Goal: Task Accomplishment & Management: Use online tool/utility

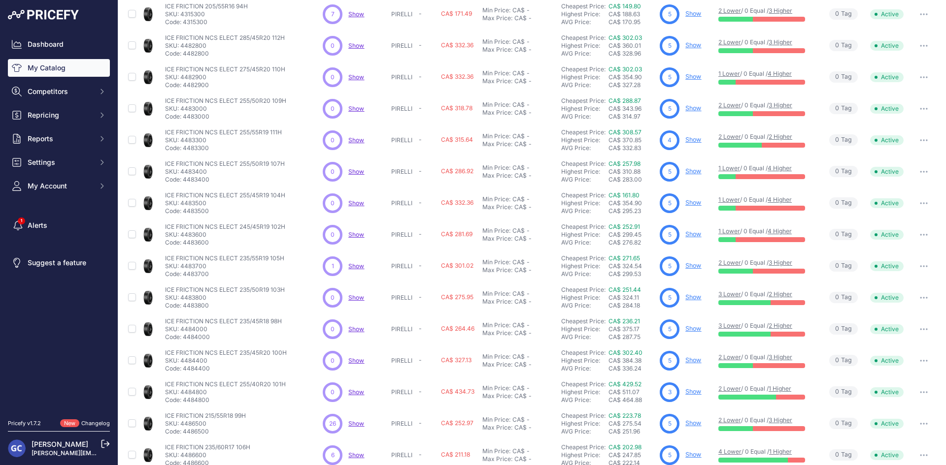
scroll to position [126, 0]
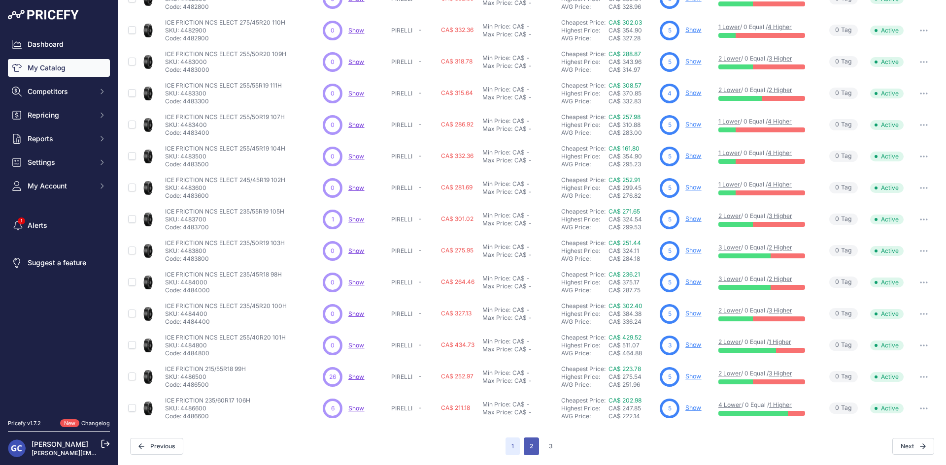
click at [529, 441] on button "2" at bounding box center [531, 447] width 15 height 18
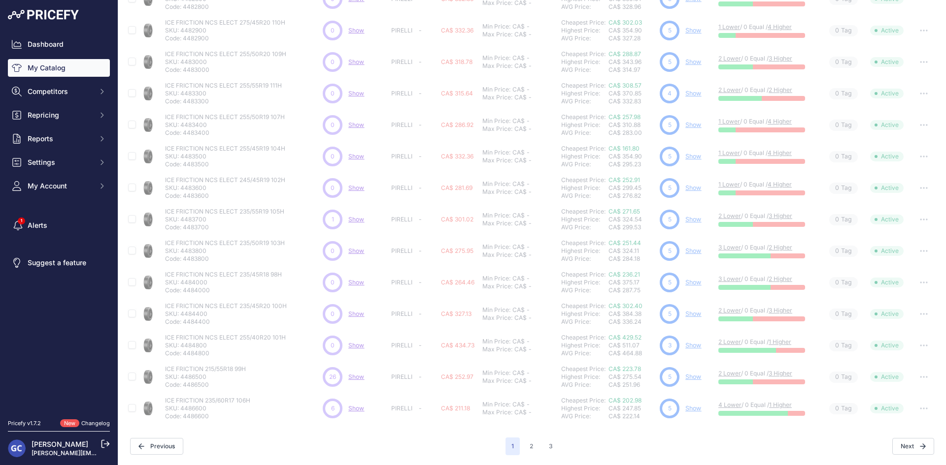
scroll to position [0, 0]
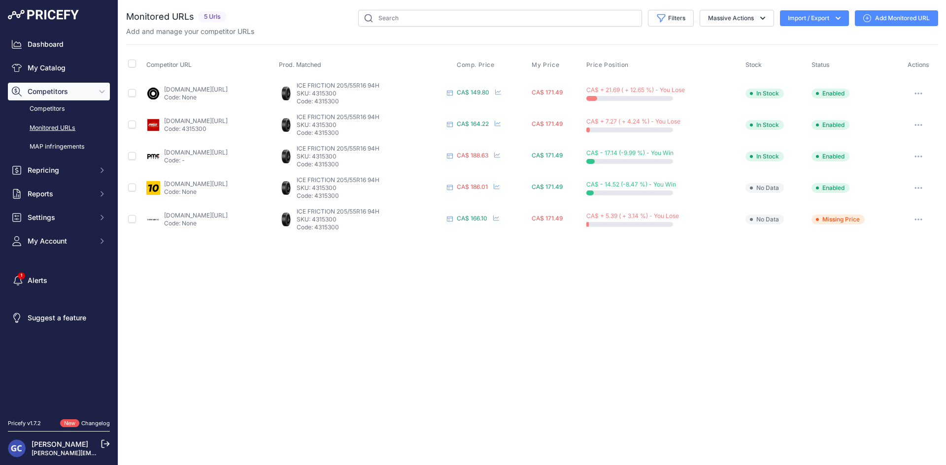
click at [908, 18] on link "Add Monitored URL" at bounding box center [896, 18] width 83 height 16
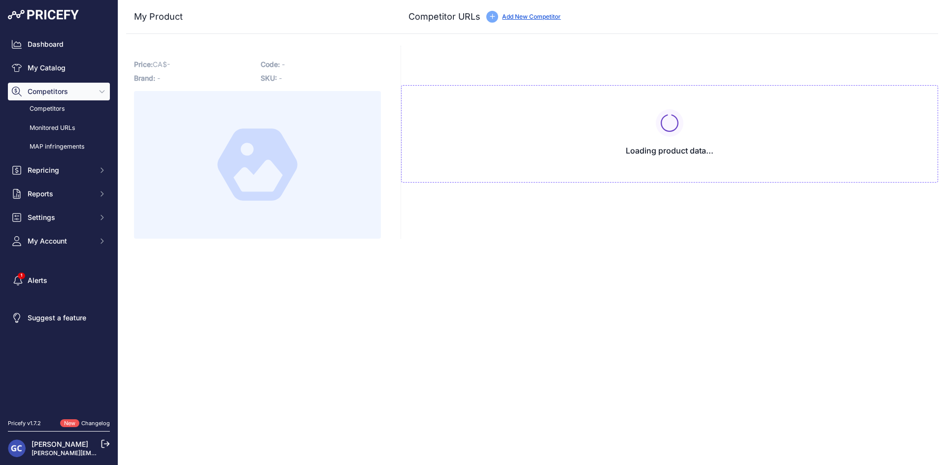
type input "www.1010tires.com/Tires/Pirelli/Ice+Friction/4315300?prirule_jdsnikfkfjsd=8125"
type input "www.blackcircles.ca/en/tire/pirelli/ice-friction/205-55-r16-94-h?prirule_jdsnik…"
type input "www.canadawheels.ca/pirelli-tires/ice-friction-t1877274?prirule_jdsnikfkfjsd=81…"
type input "pmctire.com/fr/tires/pirelli-ice-friction-205-55r16-xl-94h-bsw-4315300_pirelli-…"
type input "pneusarabais.com/pneus/pirelli-ice-friction/52580?prirule_jdsnikfkfjsd=8125"
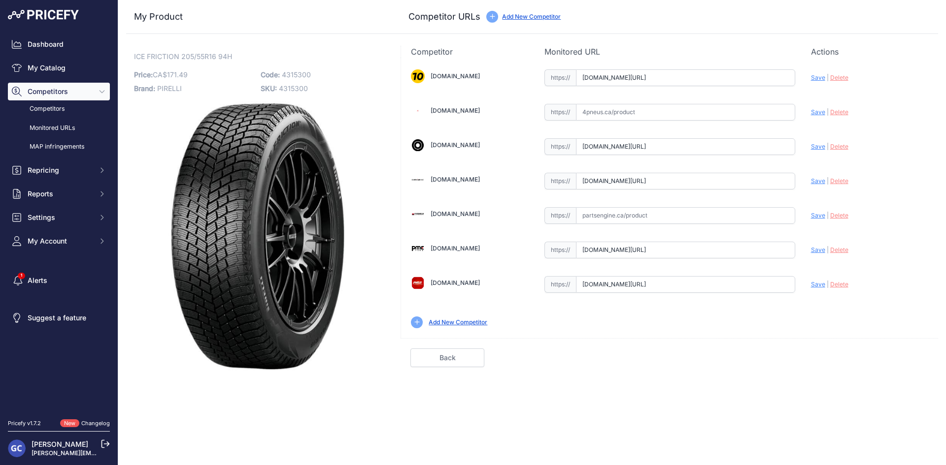
click at [735, 113] on input "text" at bounding box center [685, 112] width 219 height 17
paste input "https://www.4pneus.ca/pneus/pirelli-ice-friction-hiver/205-55-r16-xl/30447"
click at [816, 111] on span "Save" at bounding box center [818, 111] width 14 height 7
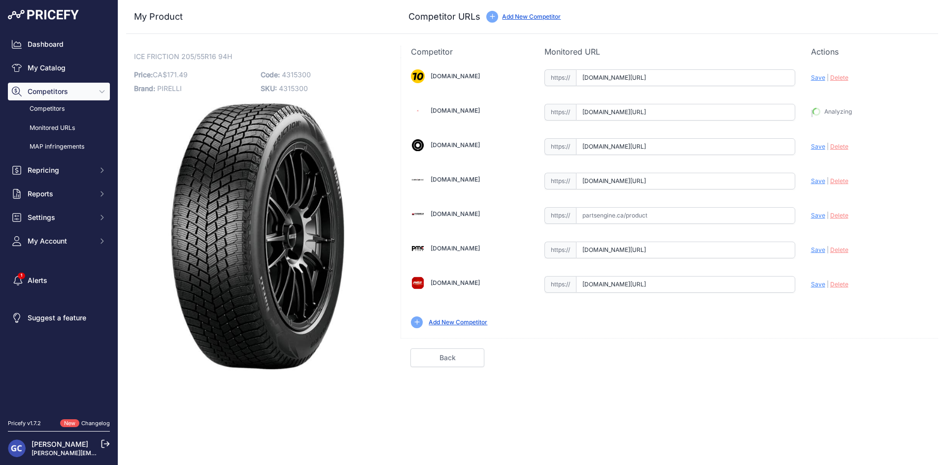
type input "https://www.4pneus.ca/pneus/pirelli-ice-friction-hiver/205-55-r16-xl/30447?prir…"
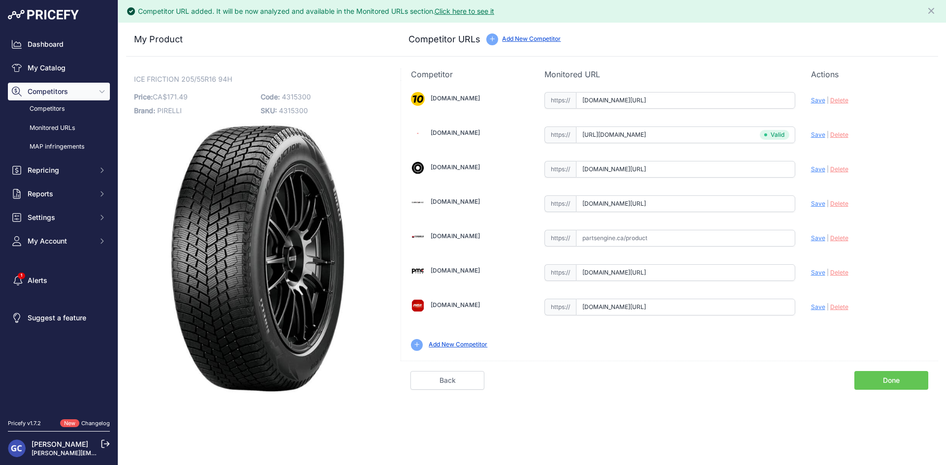
click at [882, 381] on link "Done" at bounding box center [891, 380] width 74 height 19
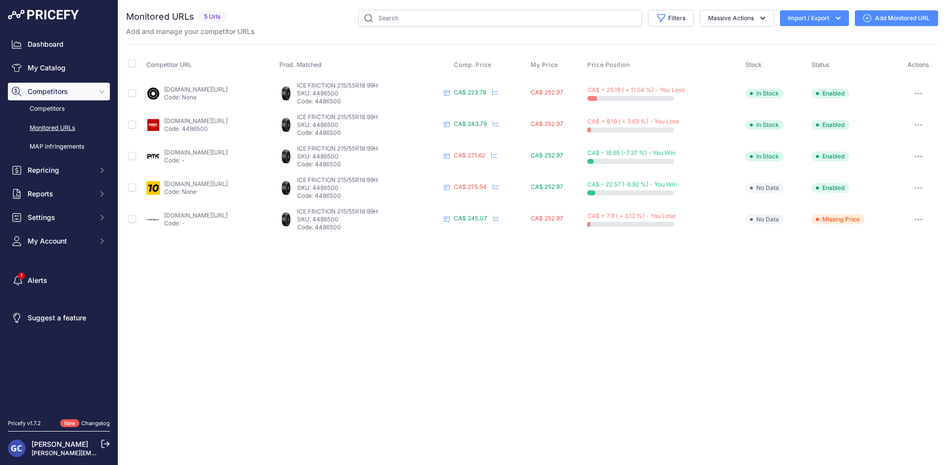
click at [883, 16] on link "Add Monitored URL" at bounding box center [896, 18] width 83 height 16
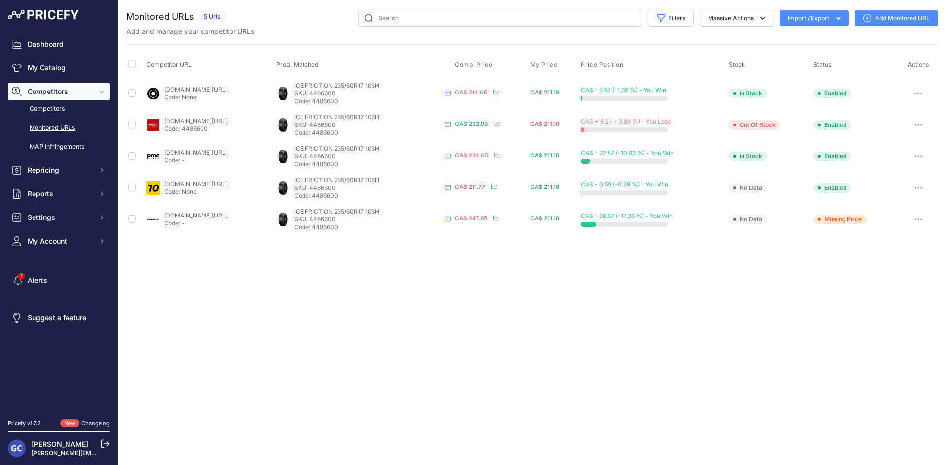
click at [904, 16] on link "Add Monitored URL" at bounding box center [896, 18] width 83 height 16
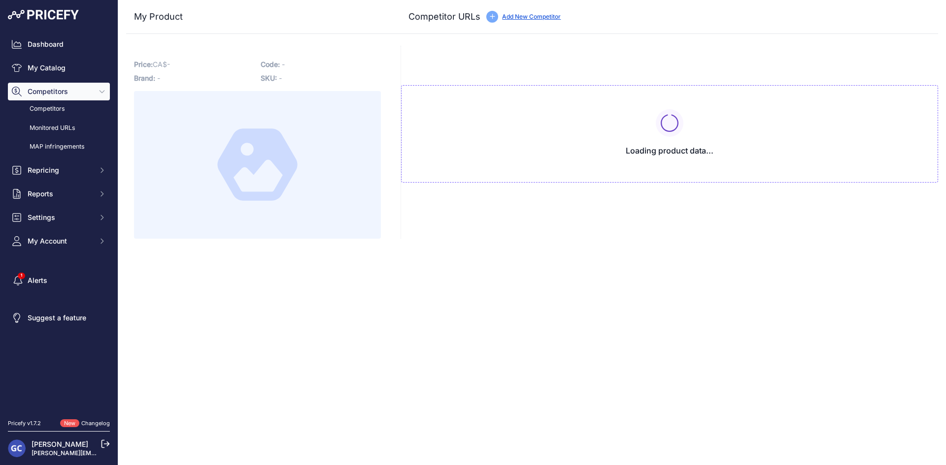
type input "[DOMAIN_NAME][URL]"
type input "www.canadawheels.ca/pirelli-tires/ice-friction-t1877288?prirule_jdsnikfkfjsd=81…"
type input "pmctire.com/fr/tires/pirelli-ice-friction-215-55r18-xl-99h-bsw-4486500_pirelli-…"
type input "pneusarabais.com/pneus/pirelli-ice-friction/52583?prirule_jdsnikfkfjsd=8125"
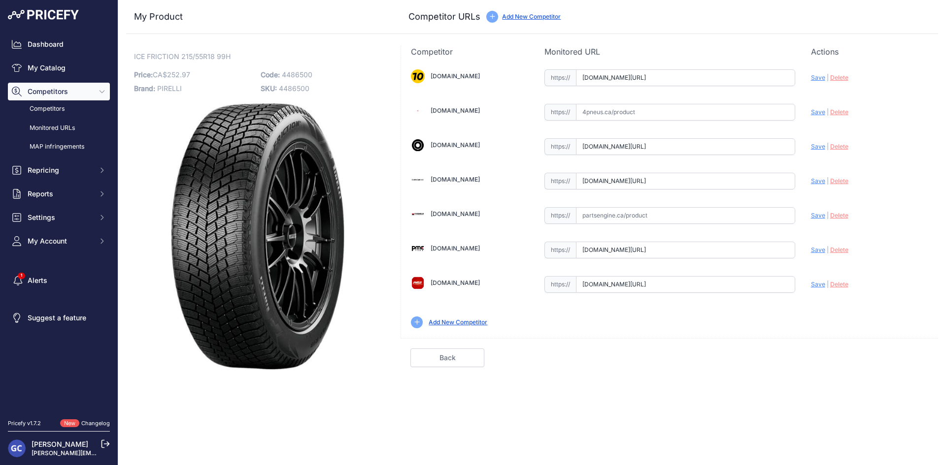
drag, startPoint x: 748, startPoint y: 114, endPoint x: 773, endPoint y: 110, distance: 25.4
click at [748, 114] on input "text" at bounding box center [685, 112] width 219 height 17
paste input "https://www.4pneus.ca/pneus/pirelli-ice-friction-hiver/215-55-r18-xl/30448"
click at [814, 111] on span "Save" at bounding box center [818, 111] width 14 height 7
type input "https://www.4pneus.ca/pneus/pirelli-ice-friction-hiver/215-55-r18-xl/30448?prir…"
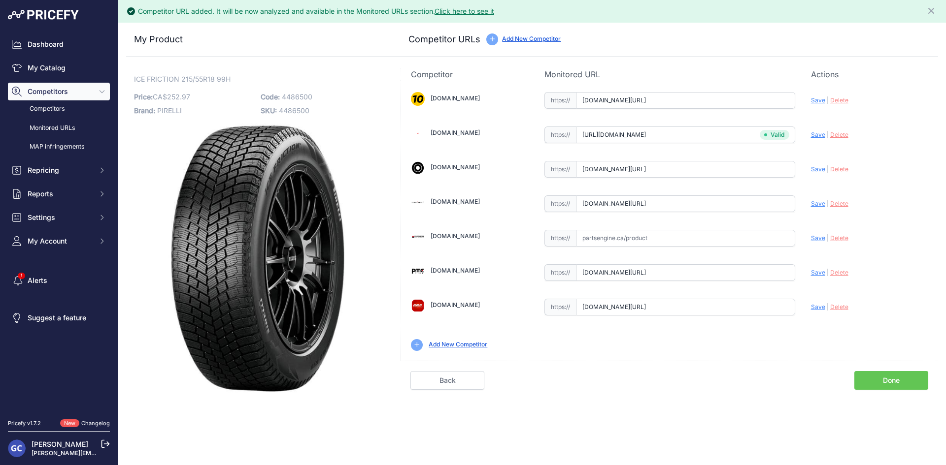
click at [882, 376] on link "Done" at bounding box center [891, 380] width 74 height 19
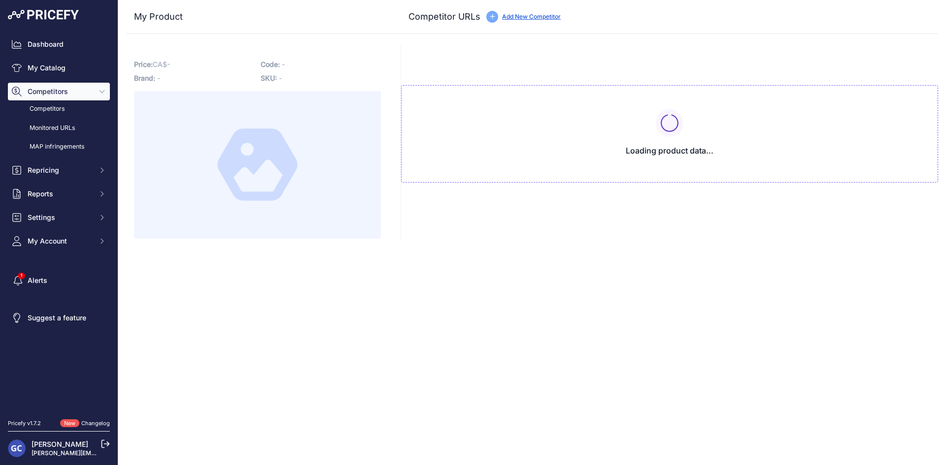
type input "[DOMAIN_NAME][URL]"
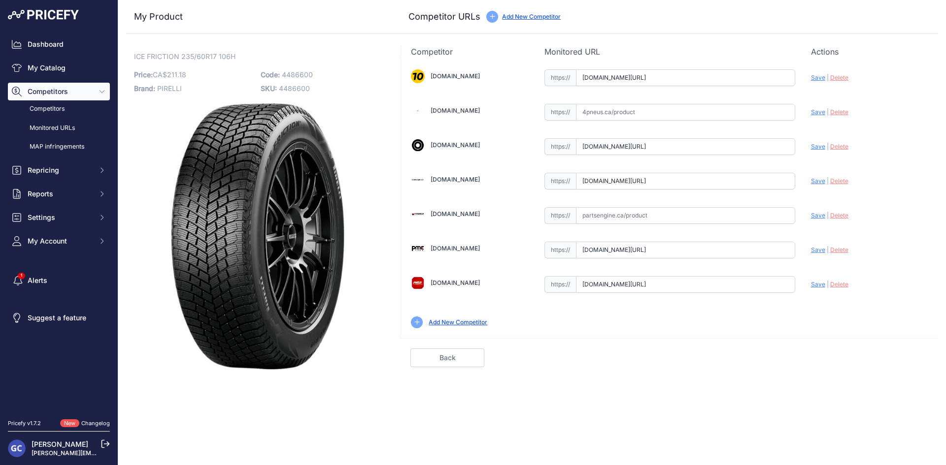
drag, startPoint x: 745, startPoint y: 119, endPoint x: 755, endPoint y: 118, distance: 9.9
click at [745, 119] on input "text" at bounding box center [685, 112] width 219 height 17
paste input "[URL][DOMAIN_NAME]"
click at [818, 114] on span "Save" at bounding box center [818, 111] width 14 height 7
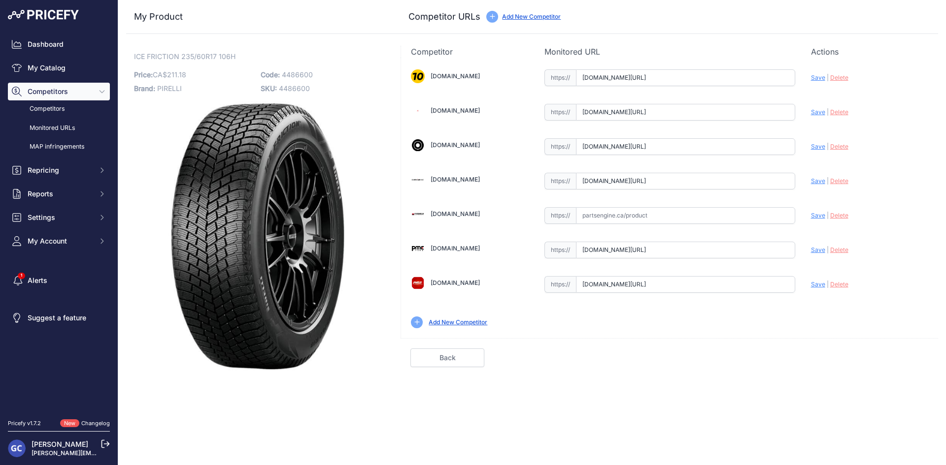
scroll to position [0, 0]
type input "[URL][DOMAIN_NAME]"
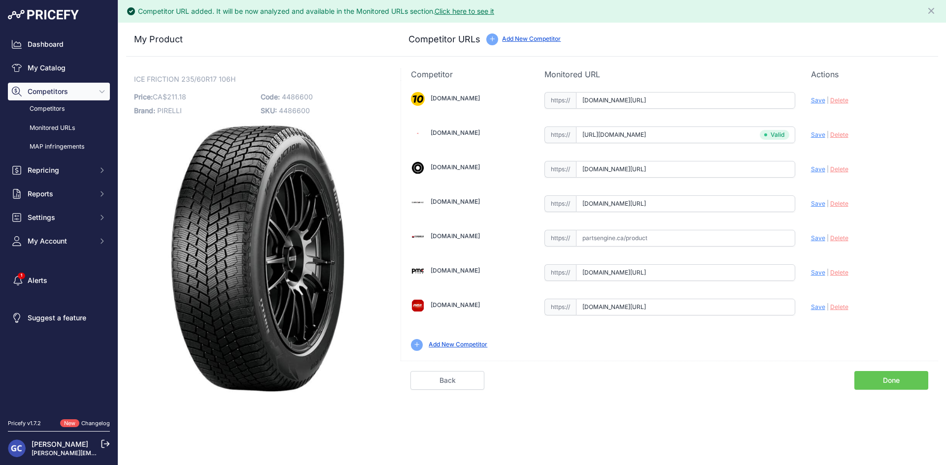
click at [892, 378] on link "Done" at bounding box center [891, 380] width 74 height 19
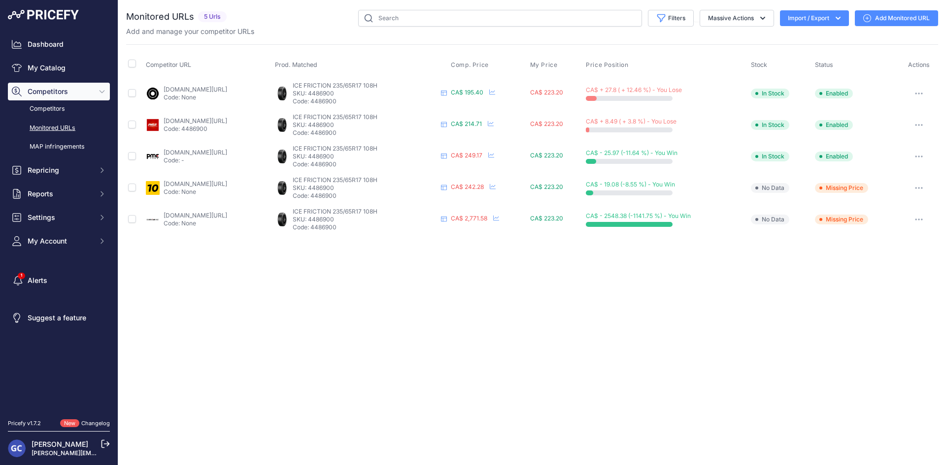
click at [884, 16] on link "Add Monitored URL" at bounding box center [896, 18] width 83 height 16
drag, startPoint x: 909, startPoint y: 21, endPoint x: 903, endPoint y: 21, distance: 5.9
click at [909, 21] on link "Add Monitored URL" at bounding box center [896, 18] width 83 height 16
click at [884, 19] on link "Add Monitored URL" at bounding box center [896, 18] width 83 height 16
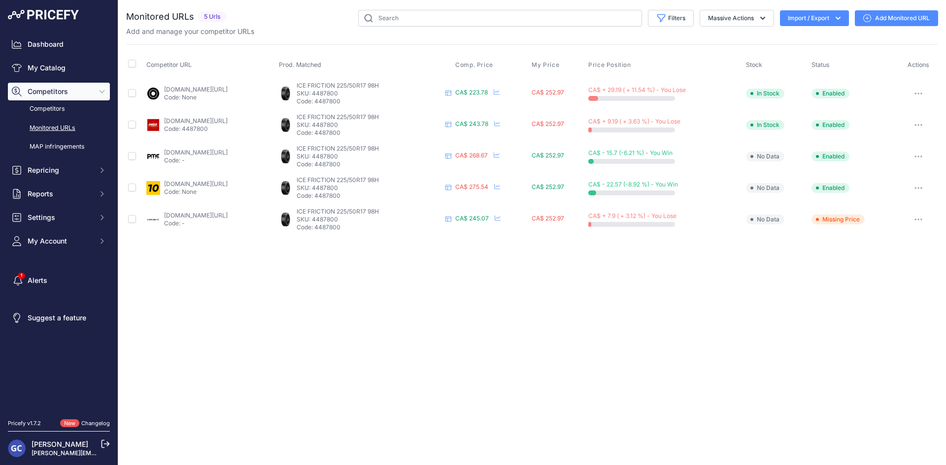
drag, startPoint x: 878, startPoint y: 18, endPoint x: 854, endPoint y: 14, distance: 24.5
click at [878, 18] on link "Add Monitored URL" at bounding box center [896, 18] width 83 height 16
click at [884, 14] on link "Add Monitored URL" at bounding box center [896, 18] width 83 height 16
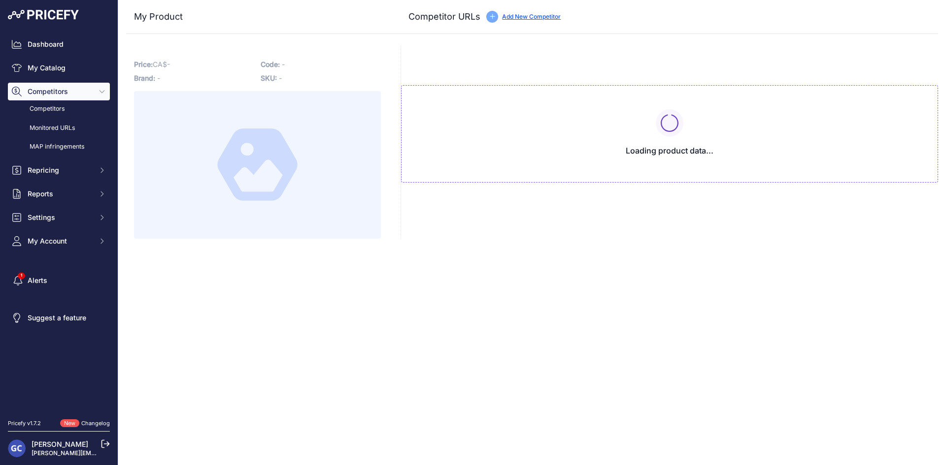
type input "[DOMAIN_NAME][URL]"
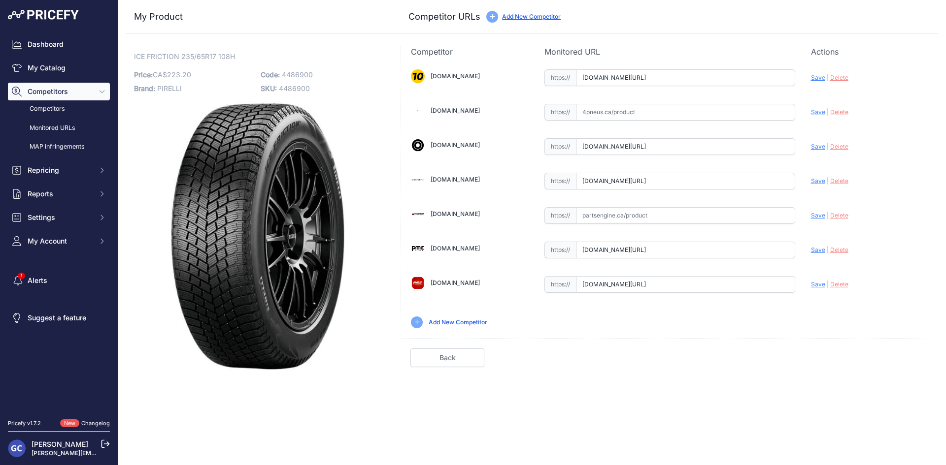
click at [666, 109] on input "text" at bounding box center [685, 112] width 219 height 17
paste input "[URL][DOMAIN_NAME]"
click at [812, 110] on span "Save" at bounding box center [818, 111] width 14 height 7
type input "[URL][DOMAIN_NAME]"
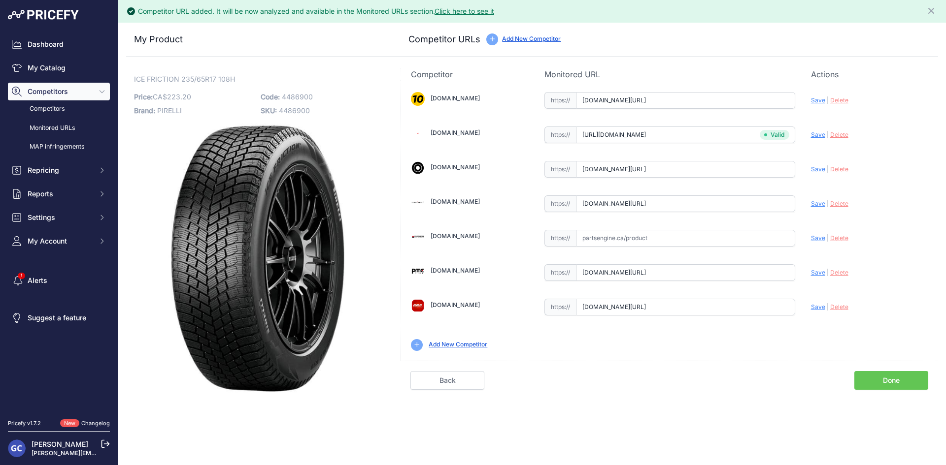
click at [886, 384] on link "Done" at bounding box center [891, 380] width 74 height 19
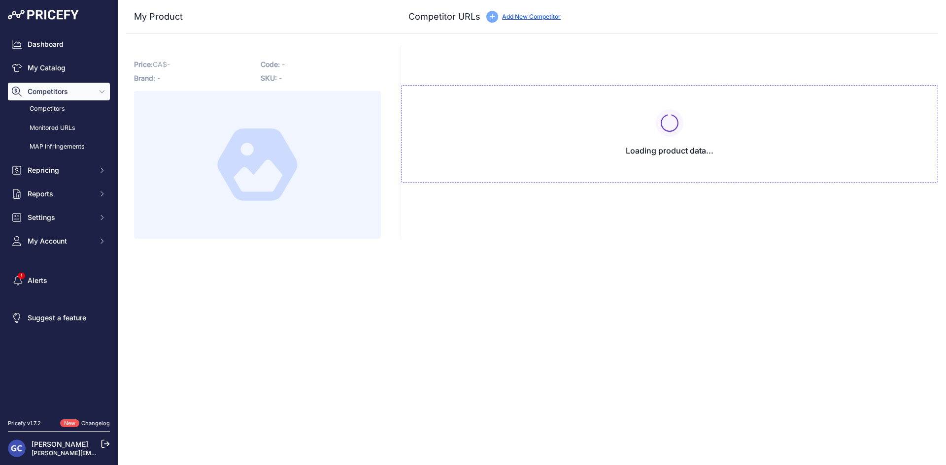
type input "[DOMAIN_NAME][URL]"
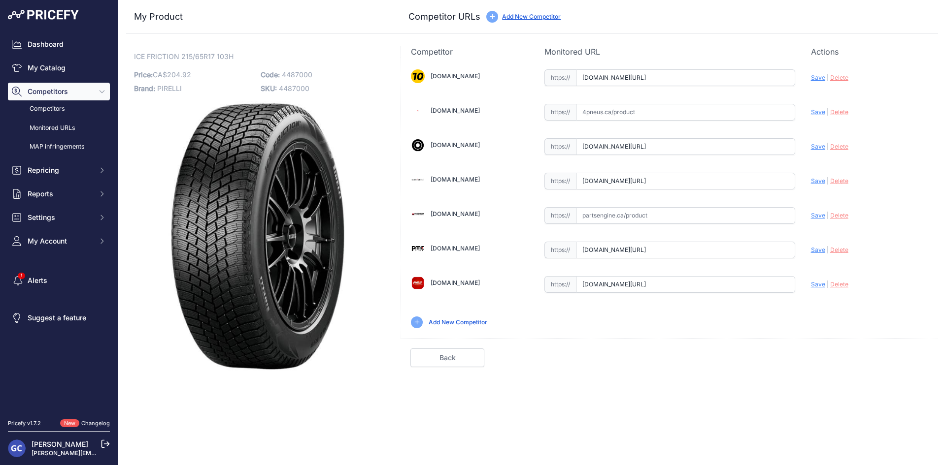
click at [707, 114] on input "text" at bounding box center [685, 112] width 219 height 17
paste input "[URL][DOMAIN_NAME]"
click at [815, 111] on span "Save" at bounding box center [818, 111] width 14 height 7
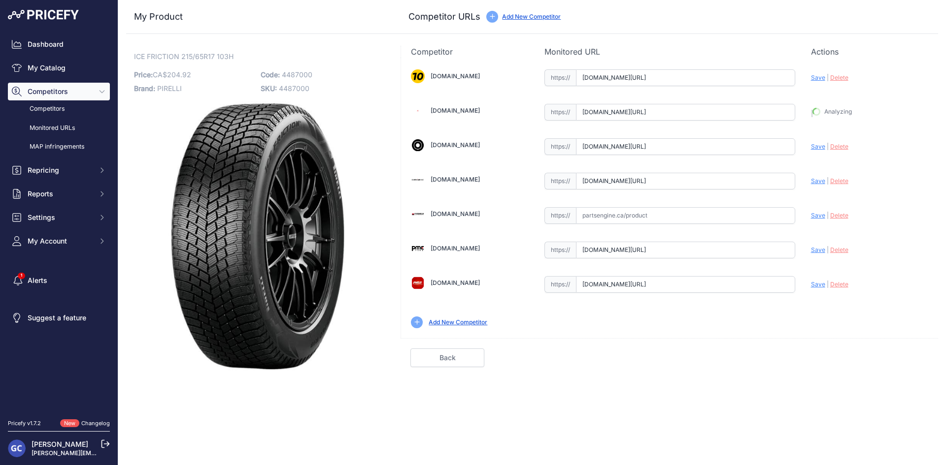
type input "[URL][DOMAIN_NAME]"
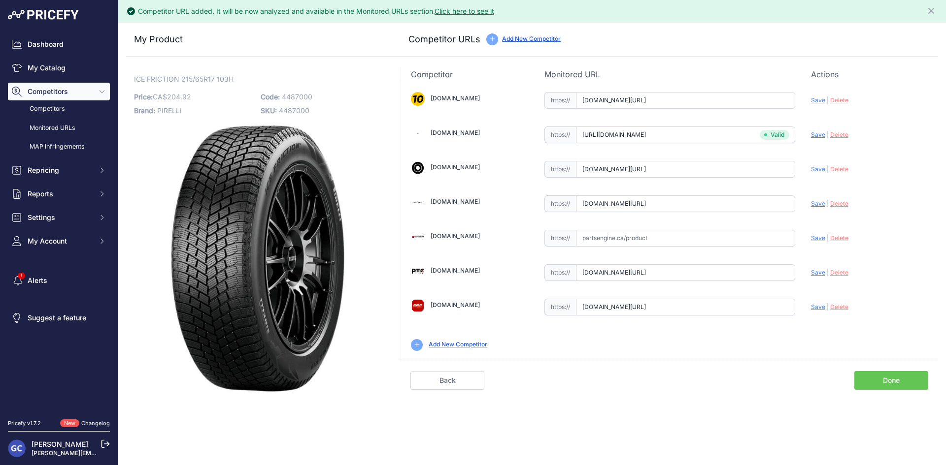
click at [876, 379] on link "Done" at bounding box center [891, 380] width 74 height 19
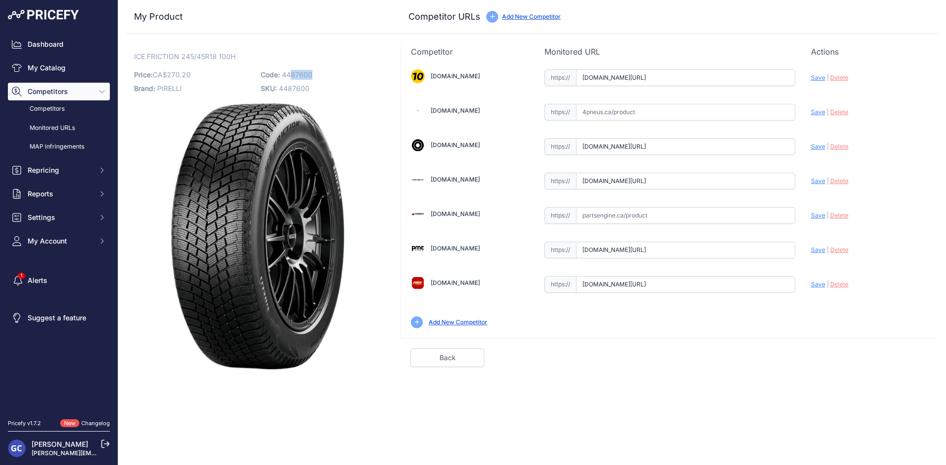
drag, startPoint x: 322, startPoint y: 72, endPoint x: 289, endPoint y: 76, distance: 32.7
click at [289, 76] on p "Code: 4487600" at bounding box center [321, 75] width 121 height 14
click at [338, 116] on img at bounding box center [257, 236] width 203 height 271
drag, startPoint x: 755, startPoint y: 109, endPoint x: 784, endPoint y: 112, distance: 28.7
click at [755, 109] on input "text" at bounding box center [685, 112] width 219 height 17
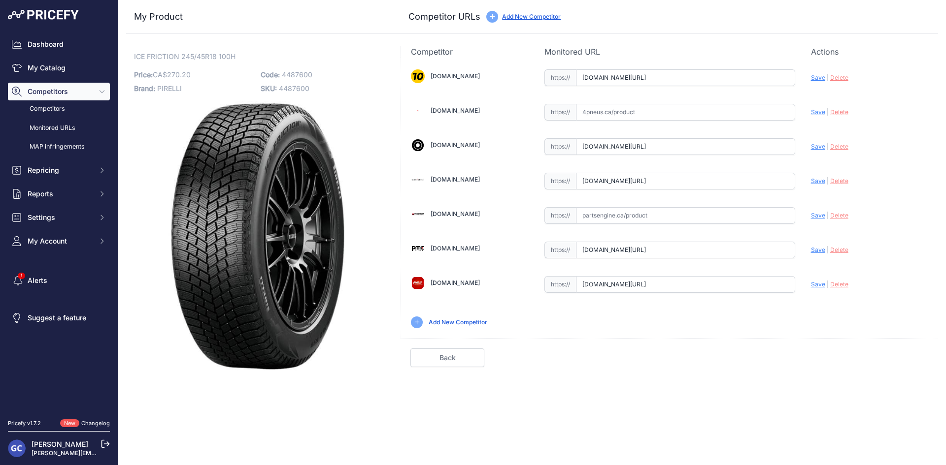
paste input "https://www.4pneus.ca/pneus/pirelli-ice-friction-hiver/245-45-r18-xl/30452"
click at [819, 114] on span "Save" at bounding box center [818, 111] width 14 height 7
type input "https://www.4pneus.ca/pneus/pirelli-ice-friction-hiver/245-45-r18-xl/30452?prir…"
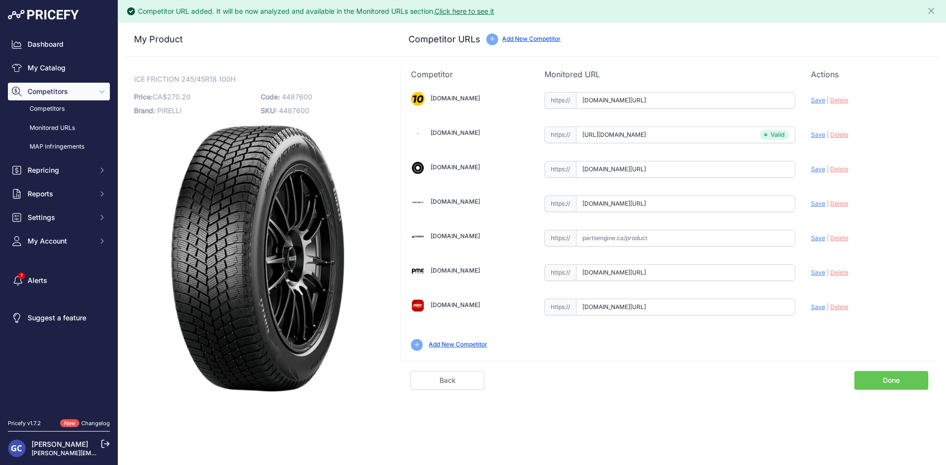
click at [883, 378] on link "Done" at bounding box center [891, 380] width 74 height 19
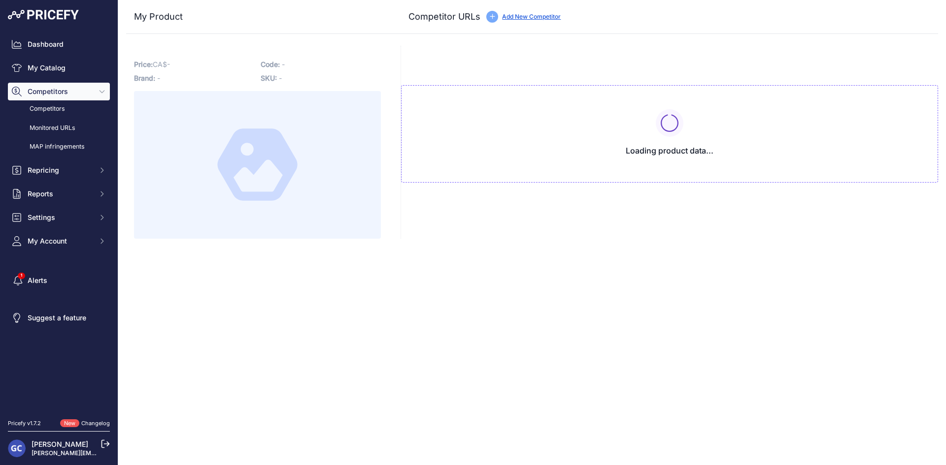
type input "[DOMAIN_NAME][URL]"
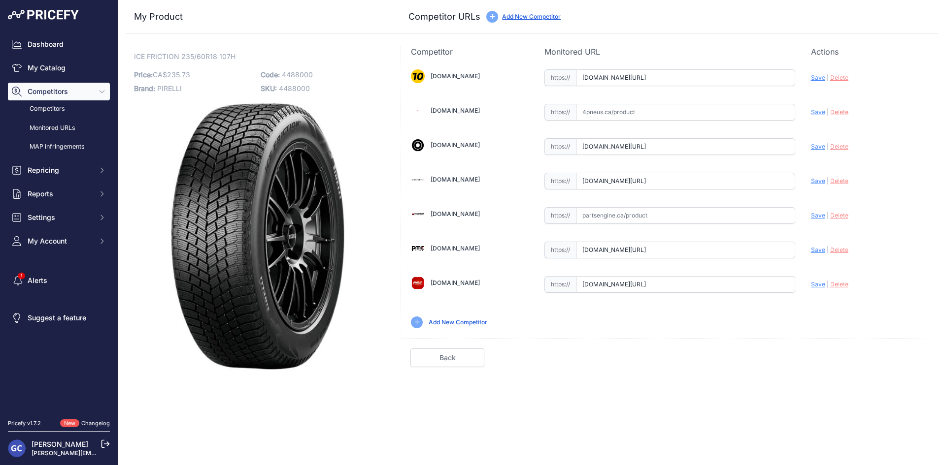
click at [697, 109] on input "text" at bounding box center [685, 112] width 219 height 17
paste input "https://www.4pneus.ca/pneus/pirelli-ice-friction-hiver/235-60-r18-xl/30454"
click at [820, 112] on span "Save" at bounding box center [818, 111] width 14 height 7
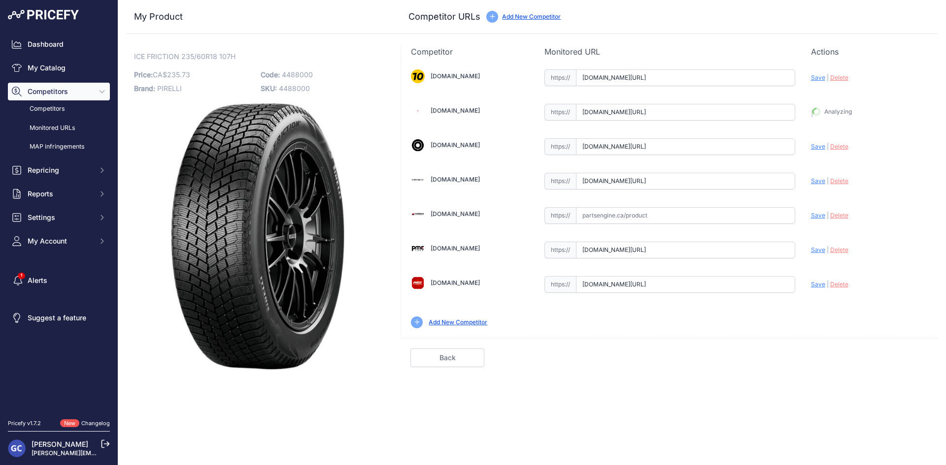
type input "https://www.4pneus.ca/pneus/pirelli-ice-friction-hiver/235-60-r18-xl/30454?prir…"
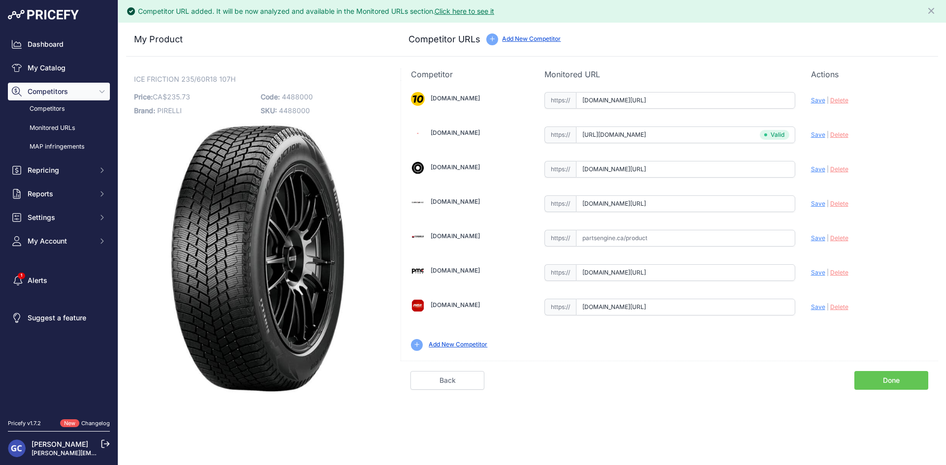
click at [910, 379] on link "Done" at bounding box center [891, 380] width 74 height 19
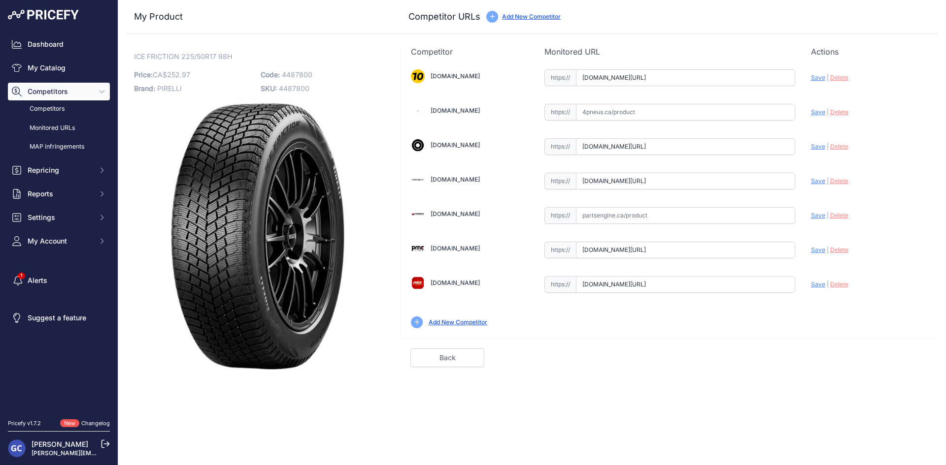
click at [752, 117] on input "text" at bounding box center [685, 112] width 219 height 17
paste input "[URL][DOMAIN_NAME]"
click at [816, 113] on span "Save" at bounding box center [818, 111] width 14 height 7
type input "[URL][DOMAIN_NAME]"
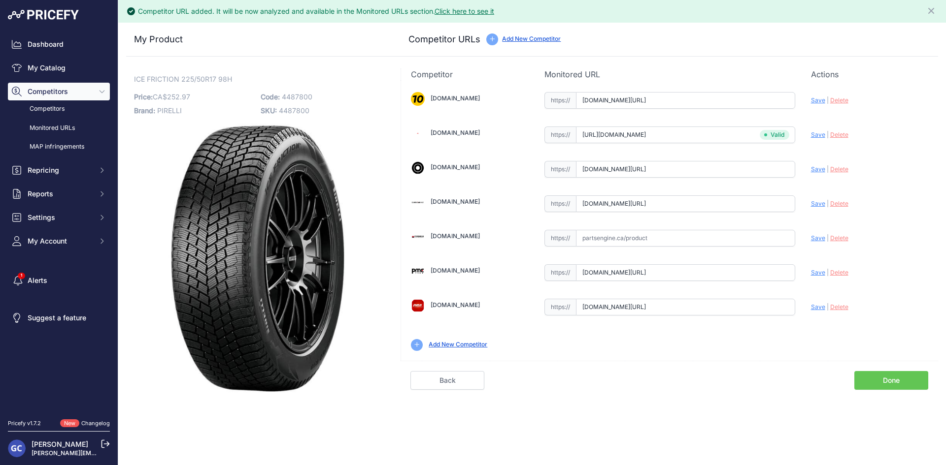
click at [875, 379] on link "Done" at bounding box center [891, 380] width 74 height 19
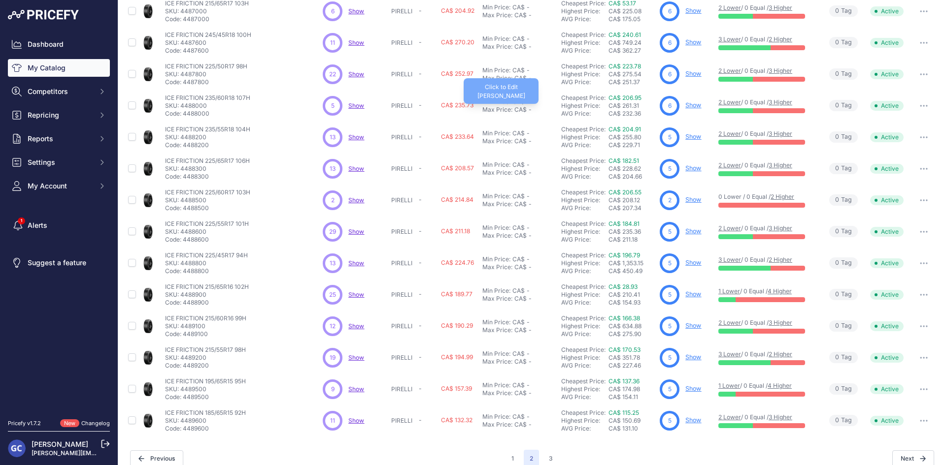
scroll to position [126, 0]
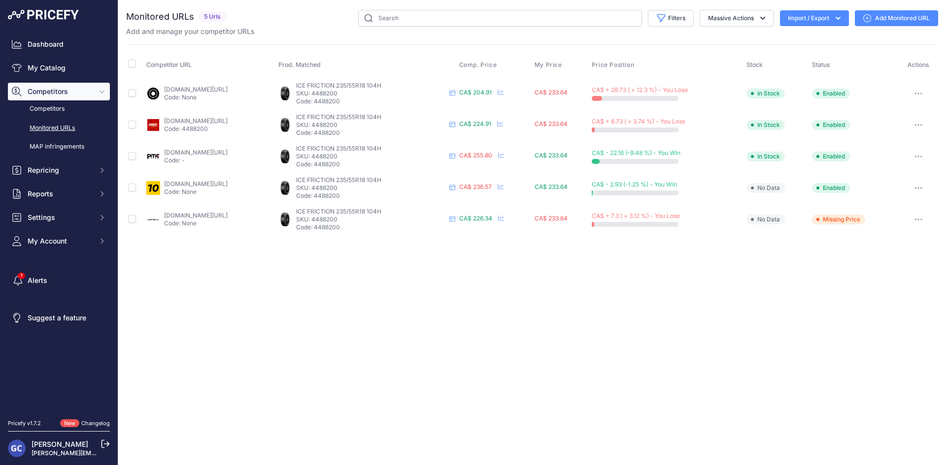
click at [373, 294] on div "Close You are not connected to the internet." at bounding box center [531, 232] width 827 height 465
click at [394, 293] on div "Close You are not connected to the internet." at bounding box center [531, 232] width 827 height 465
click at [873, 15] on link "Add Monitored URL" at bounding box center [896, 18] width 83 height 16
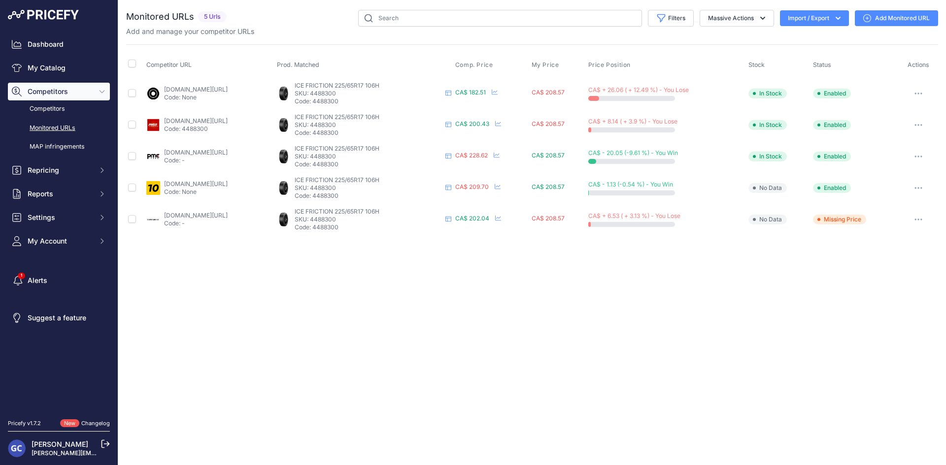
click at [911, 16] on link "Add Monitored URL" at bounding box center [896, 18] width 83 height 16
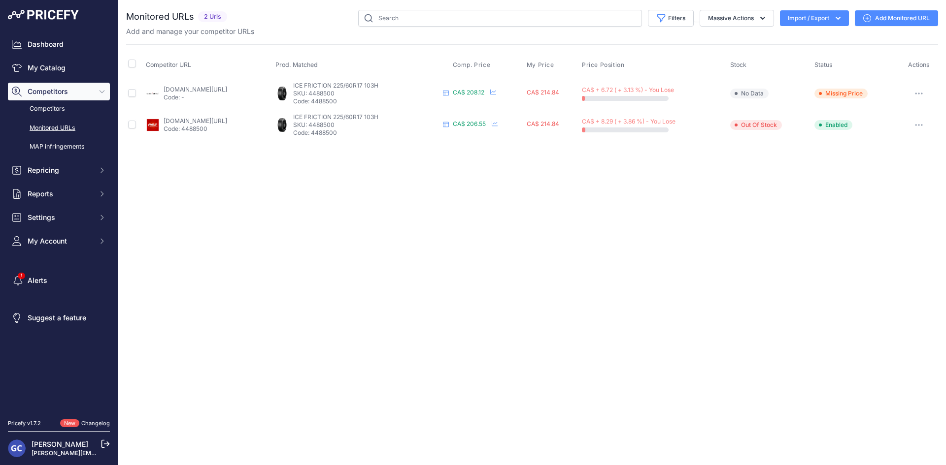
click at [890, 17] on link "Add Monitored URL" at bounding box center [896, 18] width 83 height 16
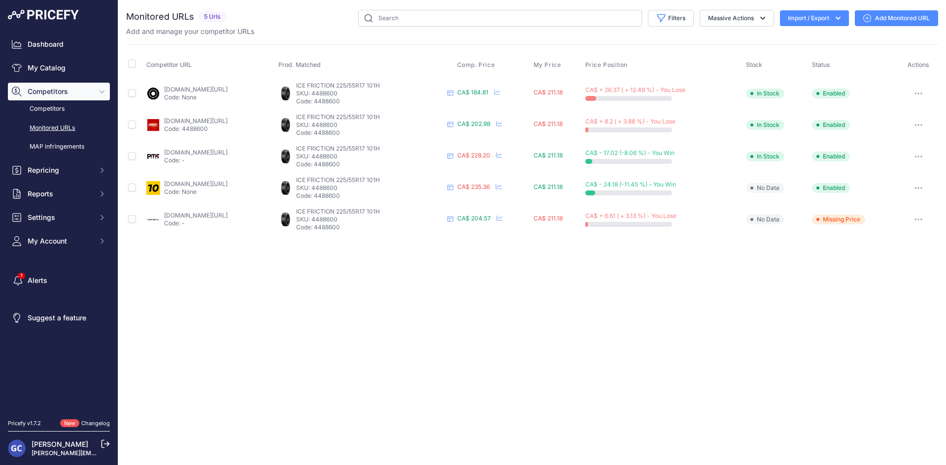
click at [876, 15] on link "Add Monitored URL" at bounding box center [896, 18] width 83 height 16
click at [899, 16] on link "Add Monitored URL" at bounding box center [896, 18] width 83 height 16
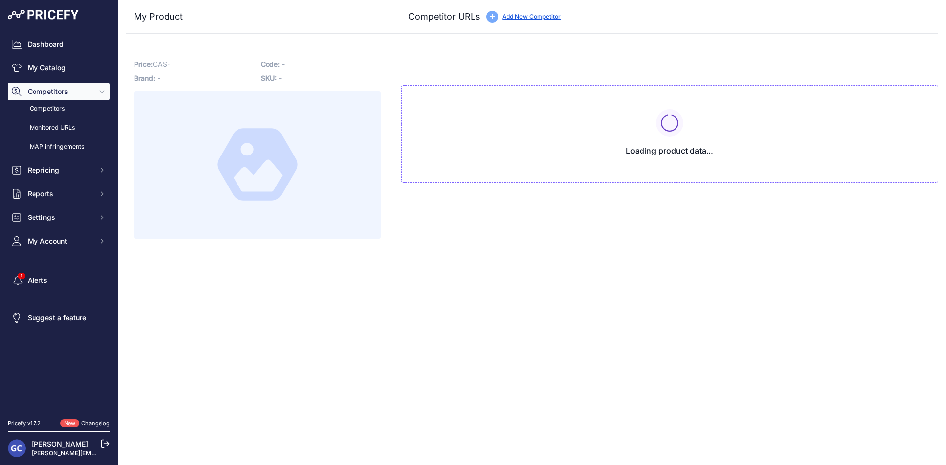
type input "[DOMAIN_NAME][URL]"
type input "pneusarabais.com/pneus/pirelli-ice-friction/52617?prirule_jdsnikfkfjsd=8125"
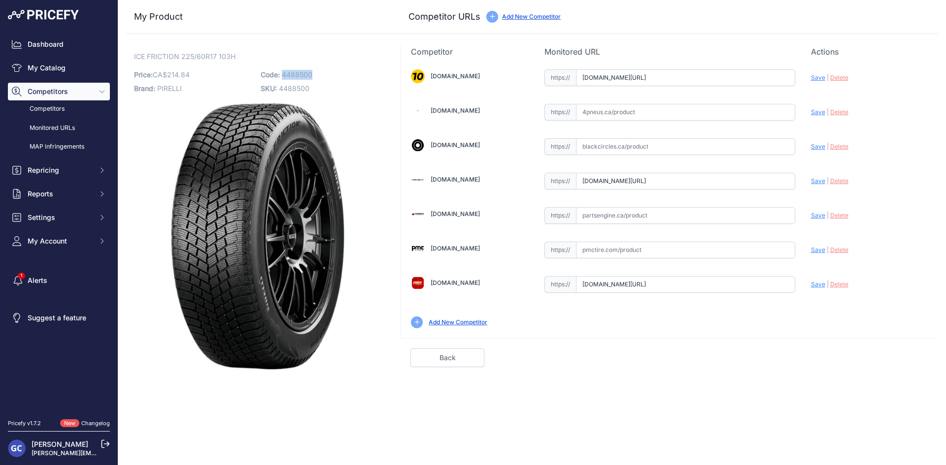
drag, startPoint x: 326, startPoint y: 75, endPoint x: 284, endPoint y: 76, distance: 42.4
click at [284, 76] on p "Code: 4488500" at bounding box center [321, 75] width 121 height 14
copy span "4488500"
click at [329, 73] on p "Code: 4488500" at bounding box center [321, 75] width 121 height 14
drag, startPoint x: 323, startPoint y: 75, endPoint x: 282, endPoint y: 76, distance: 40.4
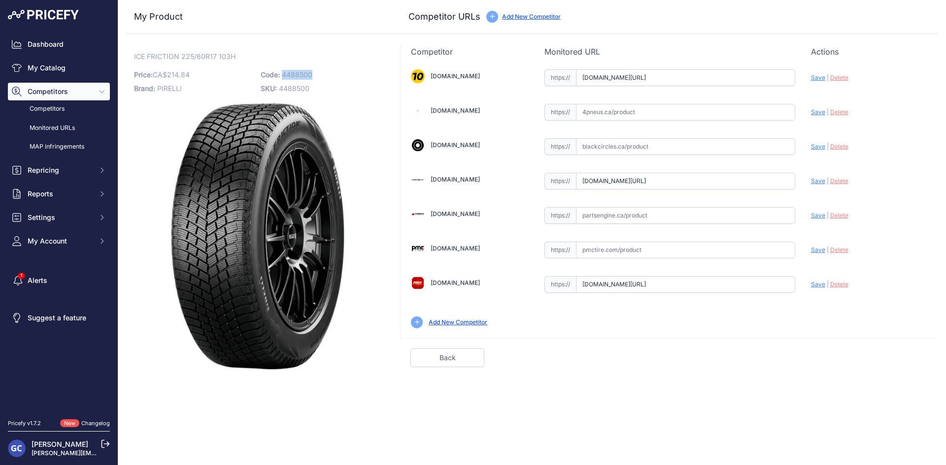
click at [282, 76] on p "Code: 4488500" at bounding box center [321, 75] width 121 height 14
copy span "4488500"
click at [319, 74] on p "Code: 4488200" at bounding box center [321, 75] width 121 height 14
drag, startPoint x: 319, startPoint y: 74, endPoint x: 283, endPoint y: 78, distance: 36.2
click at [283, 78] on p "Code: 4488200" at bounding box center [321, 75] width 121 height 14
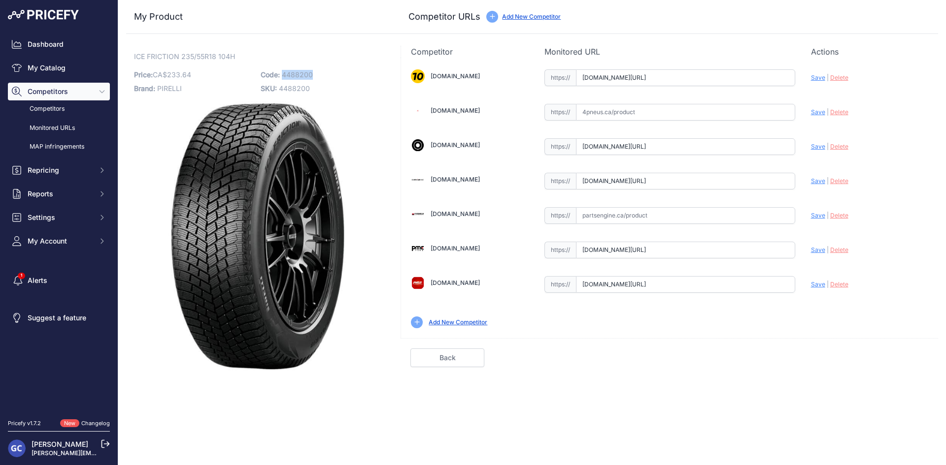
copy span "4488200"
click at [344, 83] on p "SKU: 4488200" at bounding box center [321, 89] width 121 height 14
click at [681, 112] on input "text" at bounding box center [685, 112] width 219 height 17
paste input "[URL][DOMAIN_NAME]"
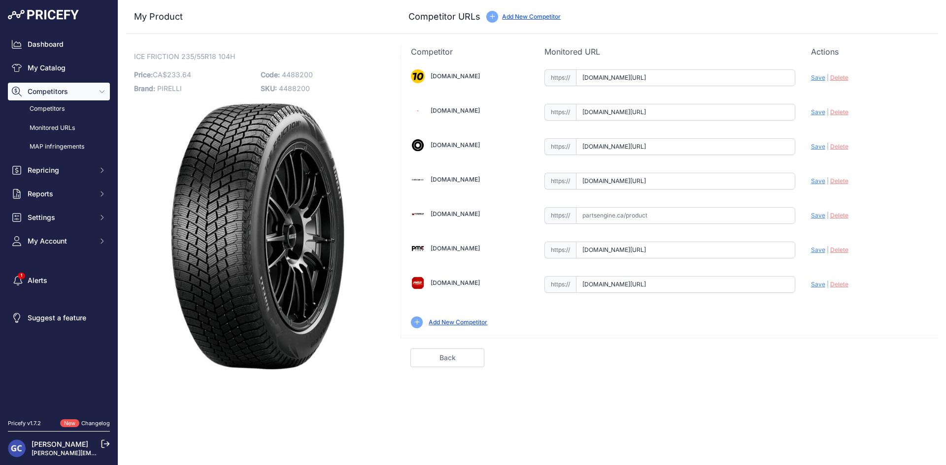
click at [819, 113] on span "Save" at bounding box center [818, 111] width 14 height 7
type input "[URL][DOMAIN_NAME]"
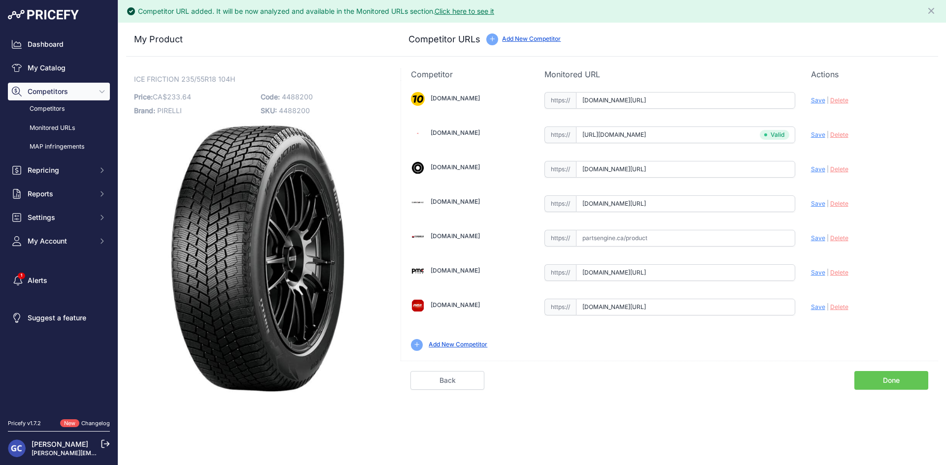
click at [873, 377] on link "Done" at bounding box center [891, 380] width 74 height 19
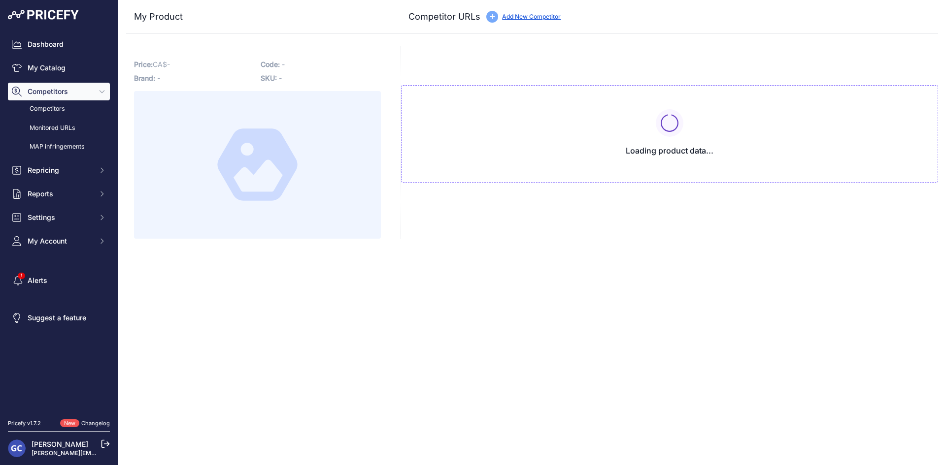
type input "[DOMAIN_NAME][URL]"
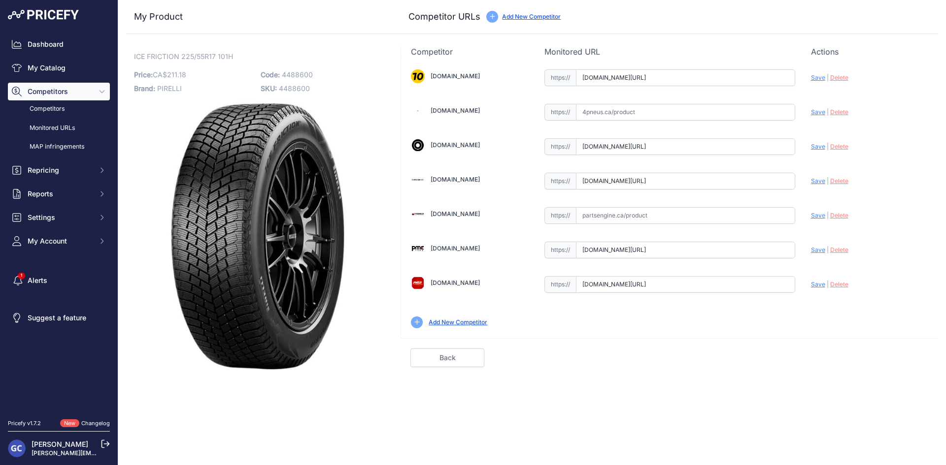
click at [691, 114] on input "text" at bounding box center [685, 112] width 219 height 17
paste input "https://www.4pneus.ca/pneus/pirelli-ice-friction-hiver/225-55-r17-xl/30458"
click at [813, 111] on span "Save" at bounding box center [818, 111] width 14 height 7
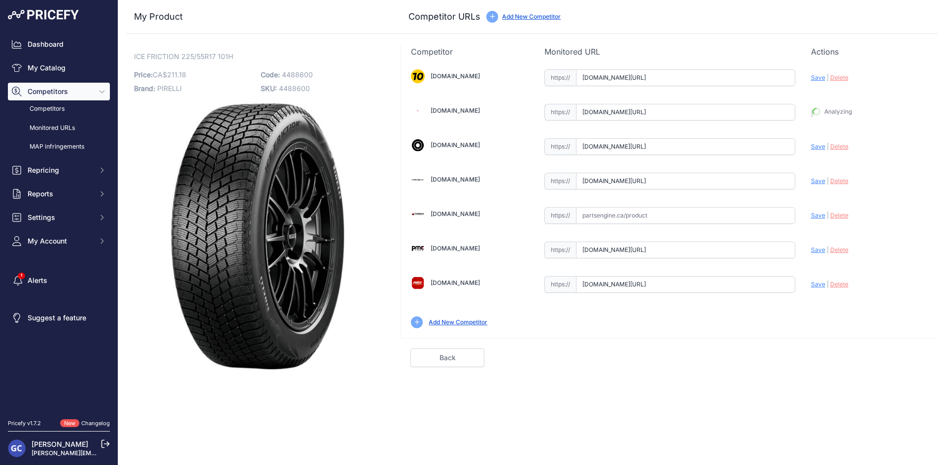
type input "https://www.4pneus.ca/pneus/pirelli-ice-friction-hiver/225-55-r17-xl/30458?prir…"
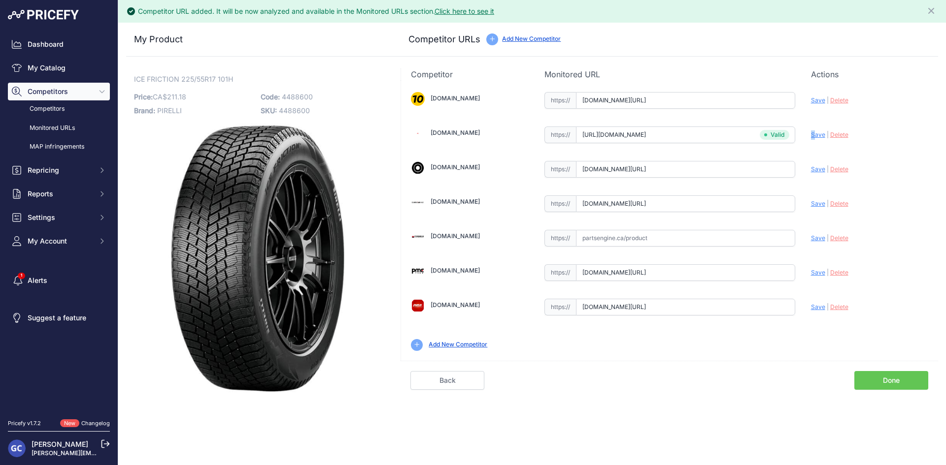
click at [897, 378] on link "Done" at bounding box center [891, 380] width 74 height 19
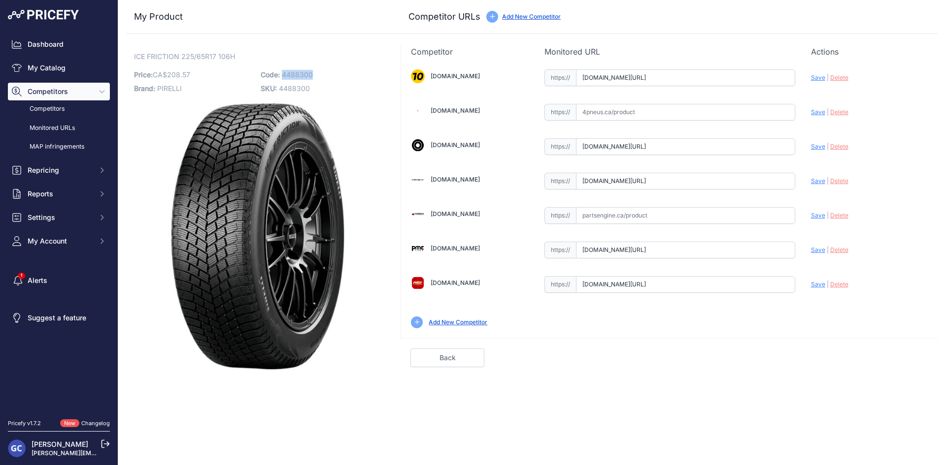
drag, startPoint x: 318, startPoint y: 71, endPoint x: 283, endPoint y: 75, distance: 35.2
click at [283, 75] on p "Code: 4488300" at bounding box center [321, 75] width 121 height 14
copy span "4488300"
click at [241, 48] on div "ICE FRICTION 225/65R17 106H Link Price: CA$ 208.57 / Cost: - Brand: PIRELLI" at bounding box center [257, 209] width 263 height 327
click at [240, 53] on p "ICE FRICTION 225/65R17 106H Link" at bounding box center [257, 57] width 247 height 10
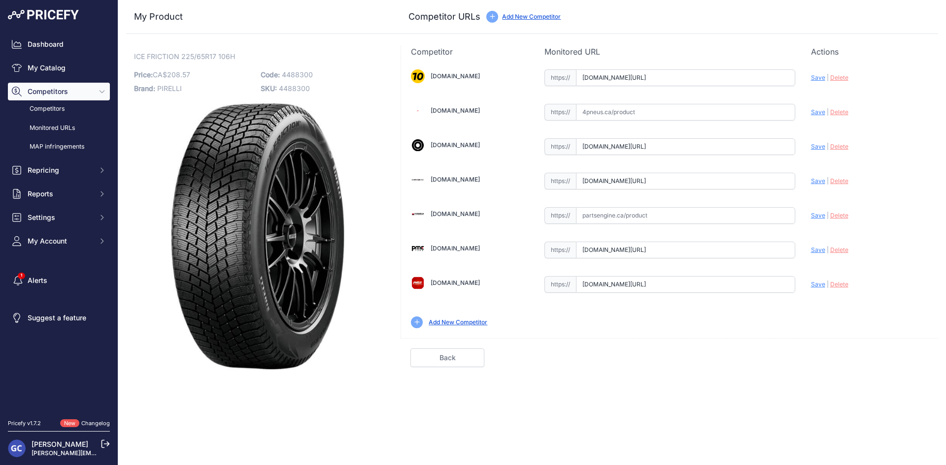
click at [693, 109] on input "text" at bounding box center [685, 112] width 219 height 17
paste input "[URL][DOMAIN_NAME]"
click at [827, 114] on span "|" at bounding box center [827, 111] width 2 height 7
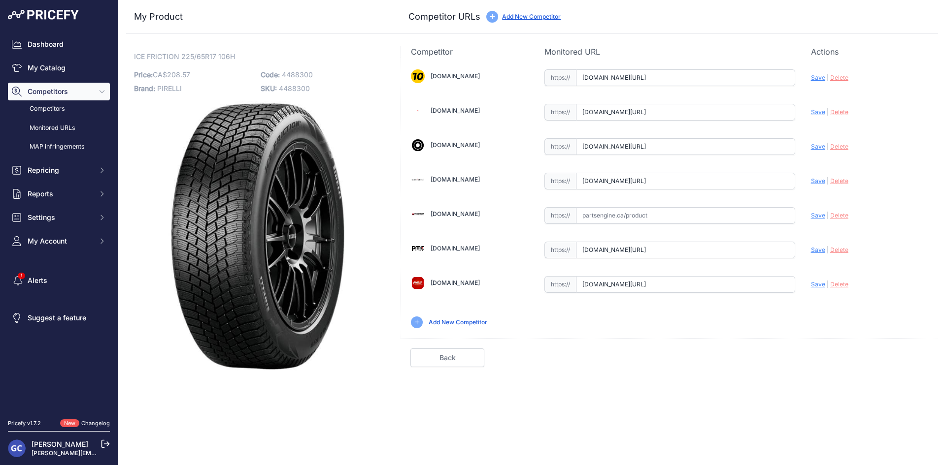
click at [822, 113] on span "Save" at bounding box center [818, 111] width 14 height 7
type input "[URL][DOMAIN_NAME]"
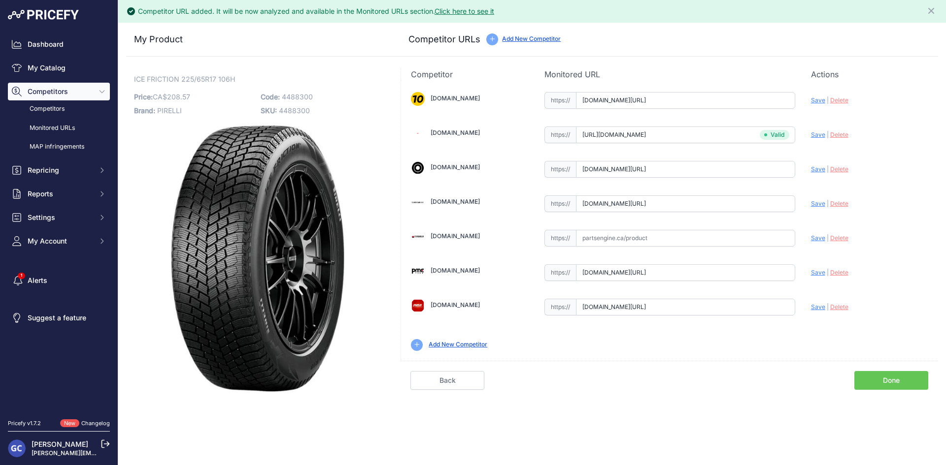
click at [897, 387] on link "Done" at bounding box center [891, 380] width 74 height 19
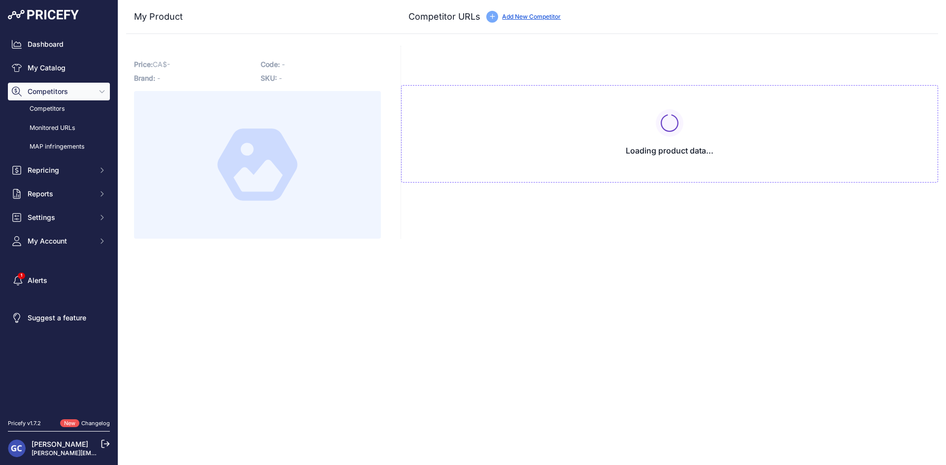
type input "[DOMAIN_NAME][URL]"
type input "www.blackcircles.ca/en/tire/pirelli/ice-friction/225-45-r17-94-h?prirule_jdsnik…"
type input "www.canadawheels.ca/pirelli-tires/ice-friction-t1877299?prirule_jdsnikfkfjsd=81…"
type input "pmctire.com/fr/tires/pirelli-ice-friction-225-45r17-xl-94h-bsw-4488800_pirelli-…"
type input "pneusarabais.com/pneus/pirelli-ice-friction/52588?prirule_jdsnikfkfjsd=8125"
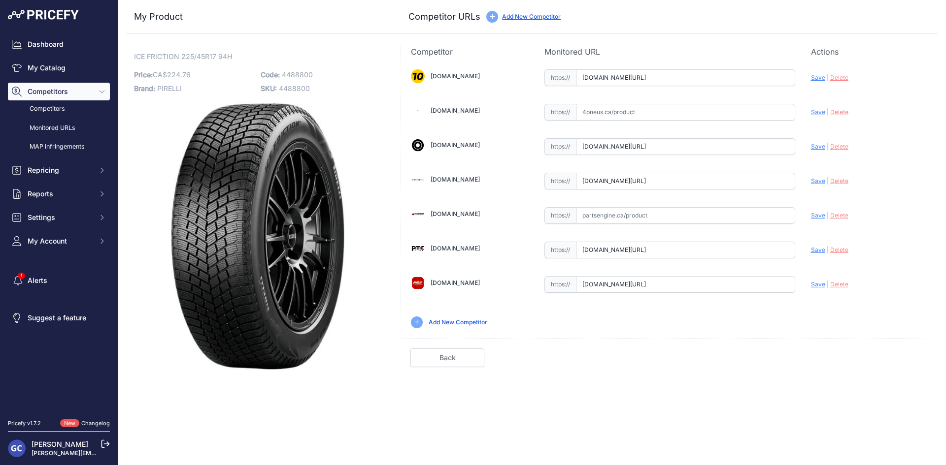
drag, startPoint x: 692, startPoint y: 112, endPoint x: 699, endPoint y: 112, distance: 7.4
click at [692, 112] on input "text" at bounding box center [685, 112] width 219 height 17
paste input "https://www.4pneus.ca/pneus/pirelli-ice-friction-hiver/225-45-r17-xl/30459"
click at [816, 111] on span "Save" at bounding box center [818, 111] width 14 height 7
type input "https://www.4pneus.ca/pneus/pirelli-ice-friction-hiver/225-45-r17-xl/30459?prir…"
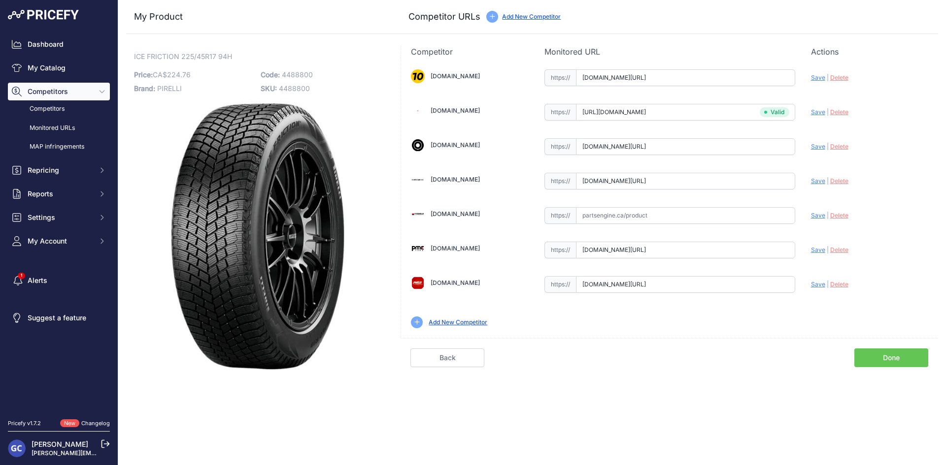
click at [904, 358] on link "Done" at bounding box center [891, 358] width 74 height 19
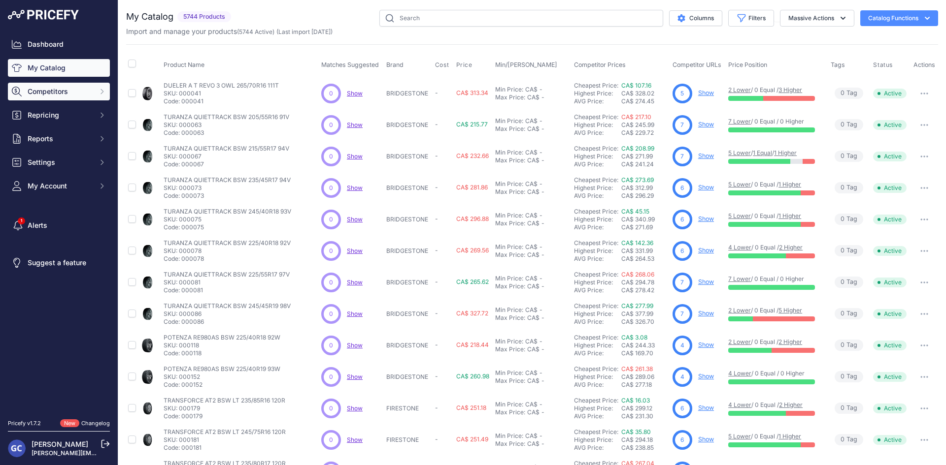
click at [90, 90] on span "Competitors" at bounding box center [60, 92] width 65 height 10
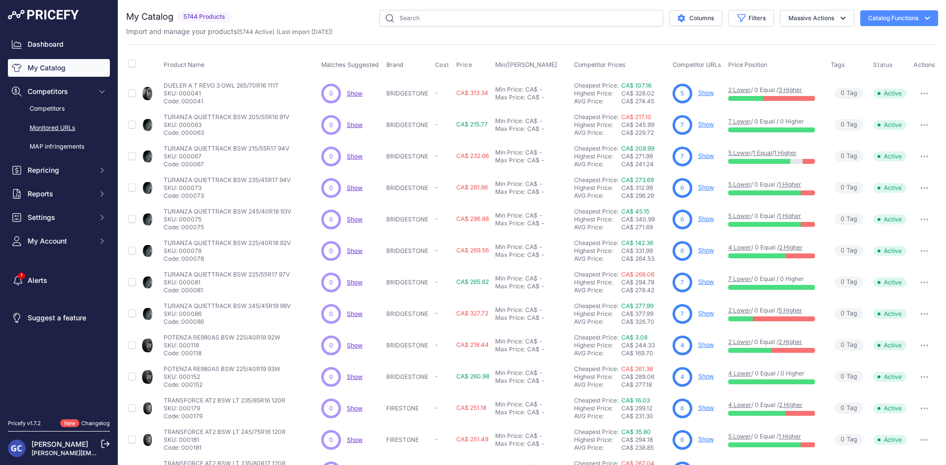
click at [72, 129] on link "Monitored URLs" at bounding box center [59, 128] width 102 height 17
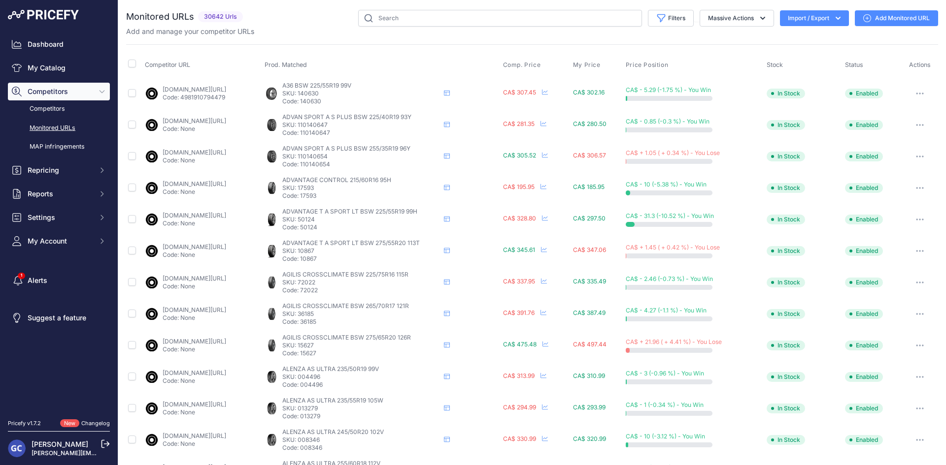
click at [283, 43] on div "Monitored URLs 30642 Urls" at bounding box center [532, 374] width 812 height 729
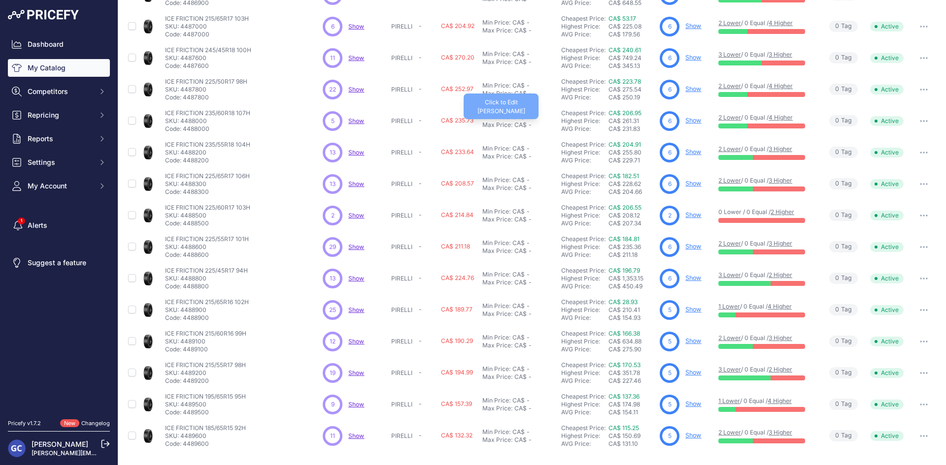
scroll to position [126, 0]
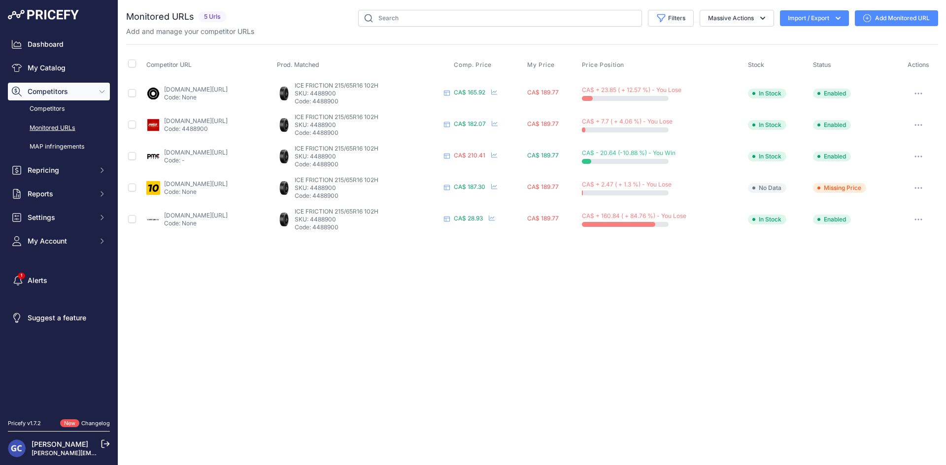
click at [353, 278] on div "Close You are not connected to the internet." at bounding box center [531, 232] width 827 height 465
click at [360, 275] on div "Close You are not connected to the internet." at bounding box center [531, 232] width 827 height 465
click at [362, 275] on div "Close You are not connected to the internet." at bounding box center [531, 232] width 827 height 465
click at [362, 274] on div "Close You are not connected to the internet." at bounding box center [531, 232] width 827 height 465
click at [363, 274] on div "Close You are not connected to the internet." at bounding box center [531, 232] width 827 height 465
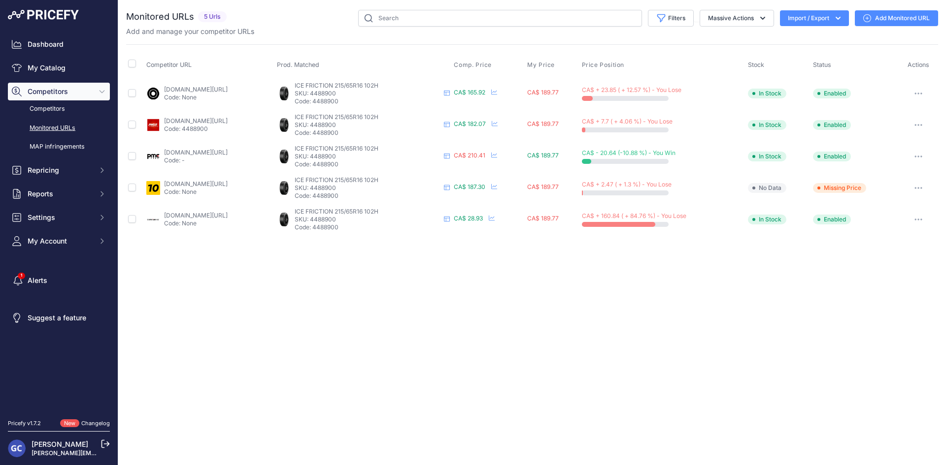
click at [409, 300] on div "Close You are not connected to the internet." at bounding box center [531, 232] width 827 height 465
click at [259, 63] on th "Competitor URL" at bounding box center [209, 65] width 131 height 25
click at [915, 20] on link "Add Monitored URL" at bounding box center [896, 18] width 83 height 16
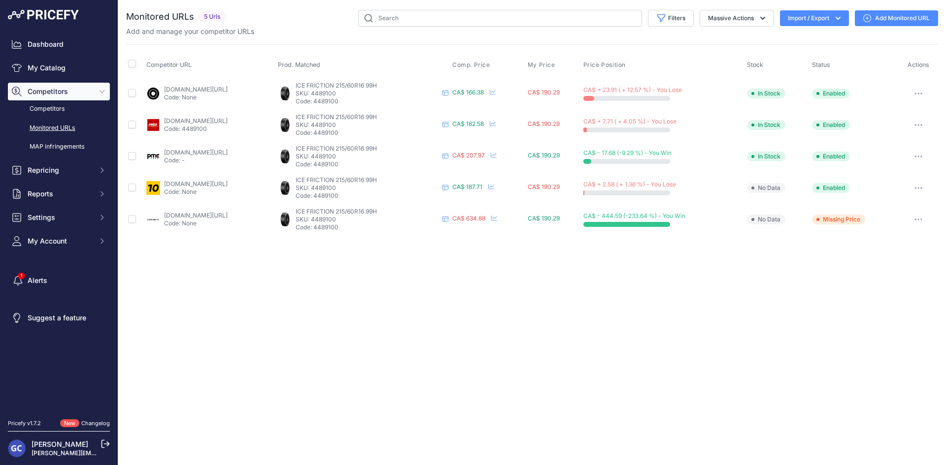
click at [895, 14] on link "Add Monitored URL" at bounding box center [896, 18] width 83 height 16
click at [892, 19] on link "Add Monitored URL" at bounding box center [896, 18] width 83 height 16
click at [902, 22] on link "Add Monitored URL" at bounding box center [896, 18] width 83 height 16
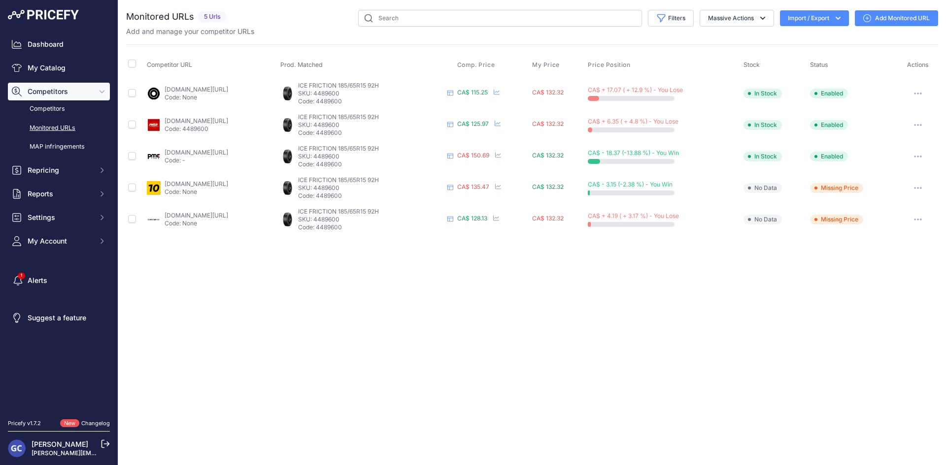
click at [898, 15] on link "Add Monitored URL" at bounding box center [896, 18] width 83 height 16
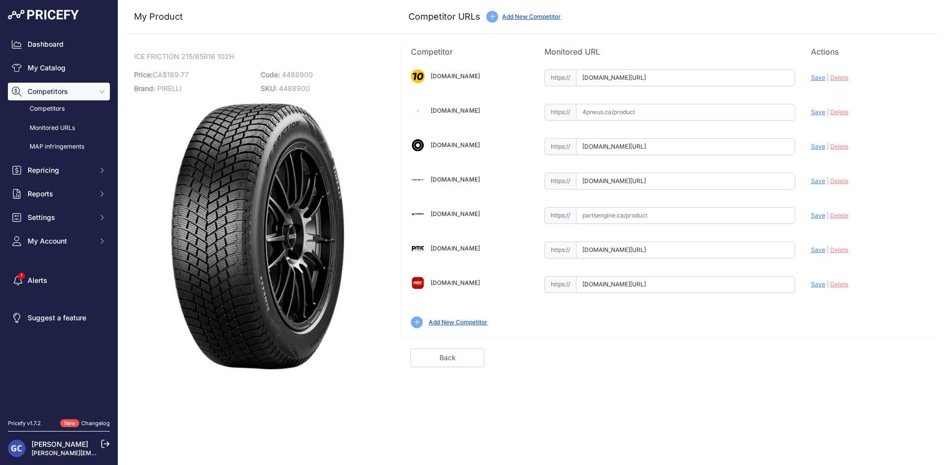
drag, startPoint x: 645, startPoint y: 109, endPoint x: 687, endPoint y: 108, distance: 41.9
click at [645, 108] on input "text" at bounding box center [685, 112] width 219 height 17
paste input "https://www.4pneus.ca/pneus/pirelli-ice-friction-hiver/215-65-r16-xl/30460"
click at [819, 113] on span "Save" at bounding box center [818, 111] width 14 height 7
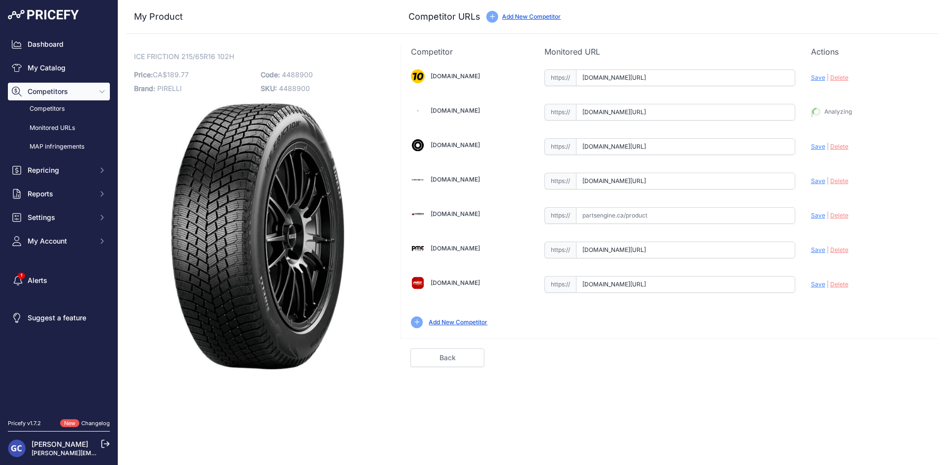
scroll to position [0, 0]
type input "https://www.4pneus.ca/pneus/pirelli-ice-friction-hiver/215-65-r16-xl/30460?prir…"
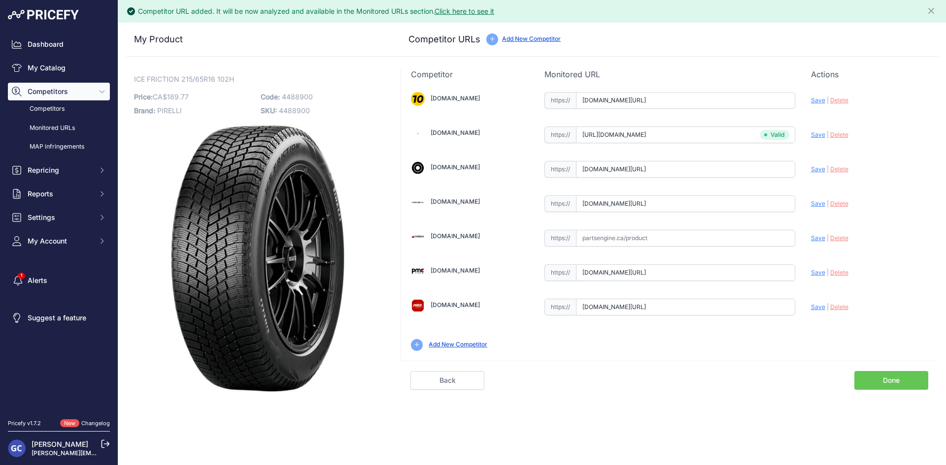
click at [906, 377] on link "Done" at bounding box center [891, 380] width 74 height 19
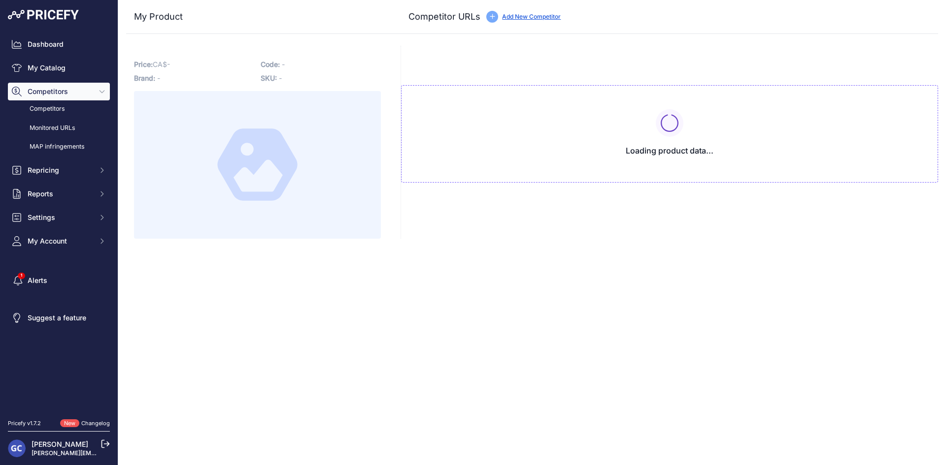
type input "[DOMAIN_NAME][URL]"
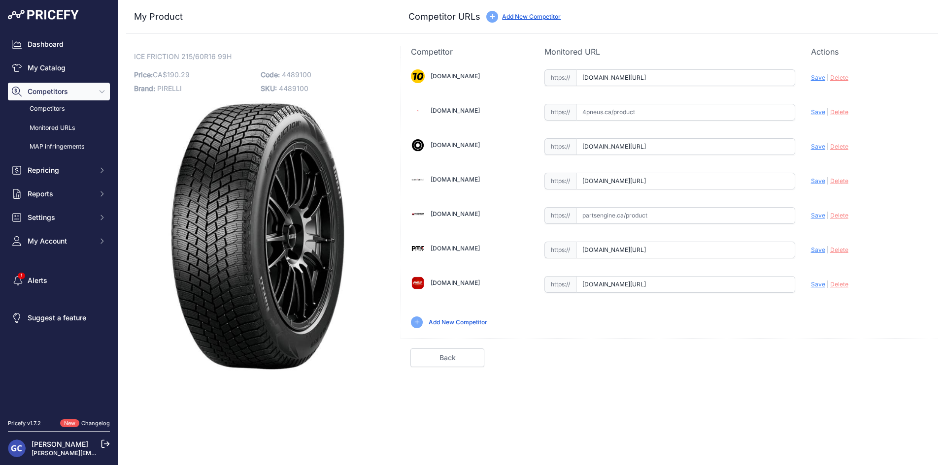
drag, startPoint x: 727, startPoint y: 112, endPoint x: 766, endPoint y: 112, distance: 39.4
click at [727, 112] on input "text" at bounding box center [685, 112] width 219 height 17
paste input "https://www.4pneus.ca/pneus/pirelli-ice-friction-hiver/215-60-r16-xl/30461"
click at [813, 111] on span "Save" at bounding box center [818, 111] width 14 height 7
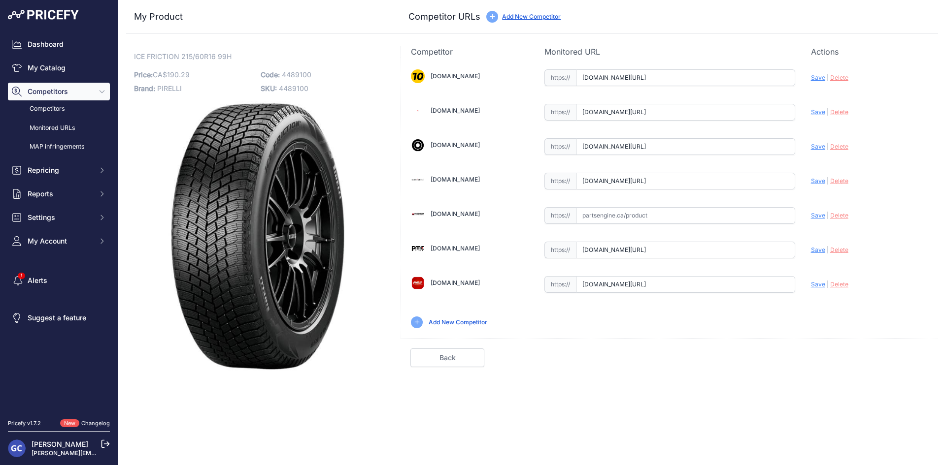
scroll to position [0, 0]
type input "https://www.4pneus.ca/pneus/pirelli-ice-friction-hiver/215-60-r16-xl/30461?prir…"
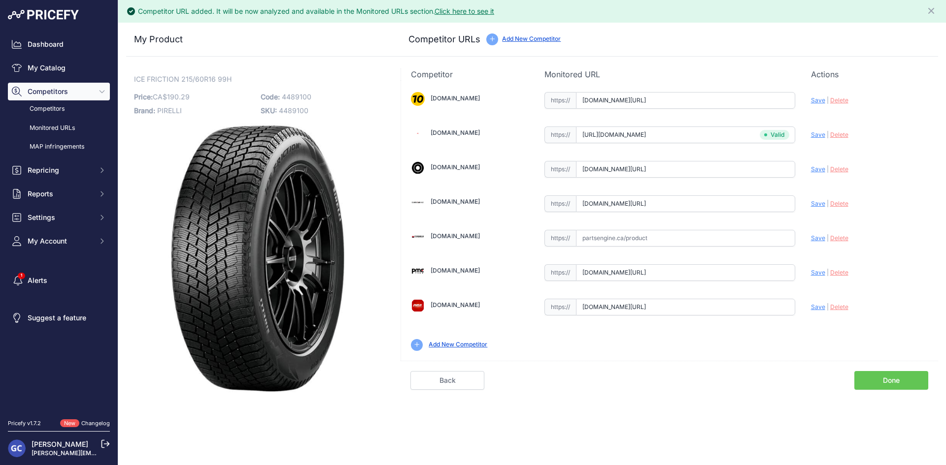
click at [884, 379] on link "Done" at bounding box center [891, 380] width 74 height 19
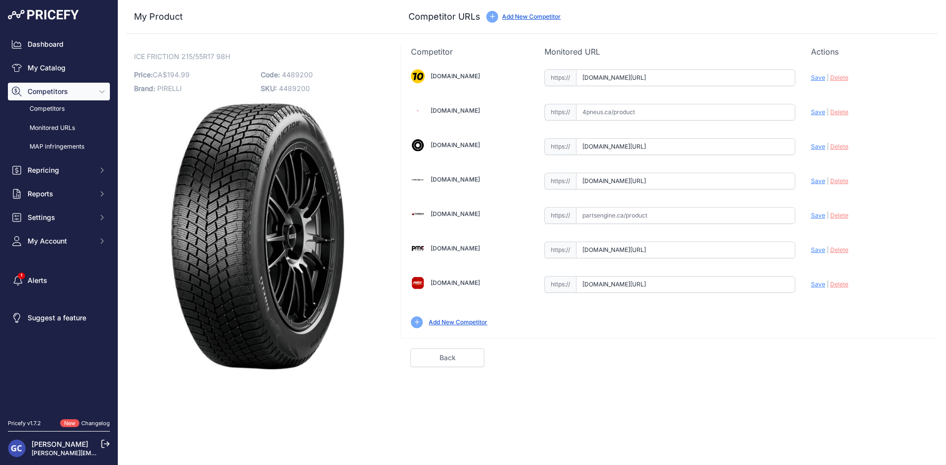
click at [757, 105] on input "text" at bounding box center [685, 112] width 219 height 17
paste input "[URL][DOMAIN_NAME]"
click at [813, 111] on span "Save" at bounding box center [818, 111] width 14 height 7
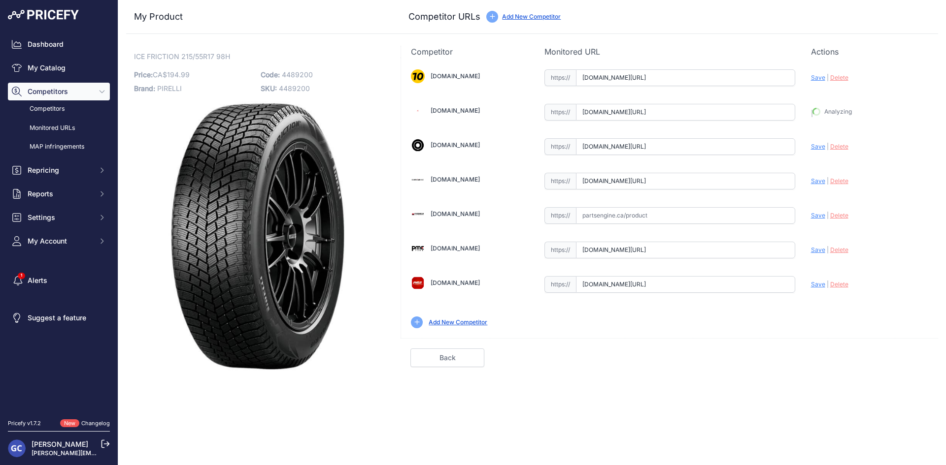
type input "https://www.4pneus.ca/pneus/pirelli-ice-friction-hiver/215-55-r17-xl/30462?prir…"
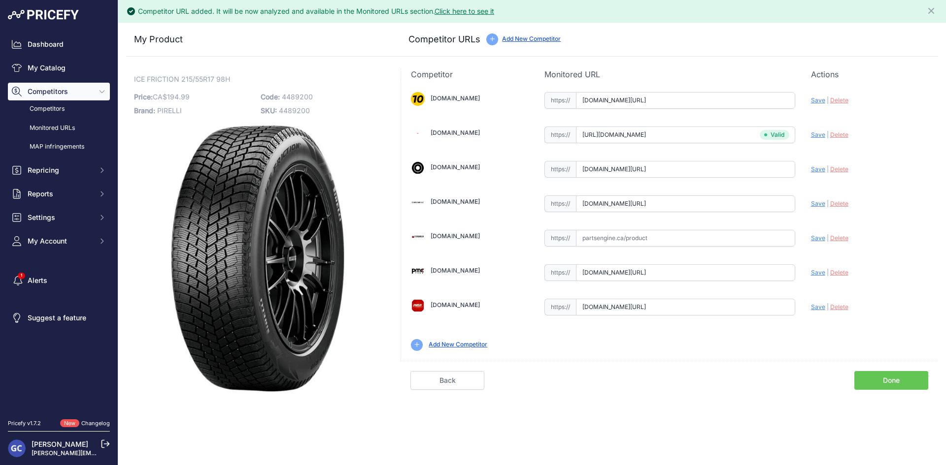
click at [879, 375] on link "Done" at bounding box center [891, 380] width 74 height 19
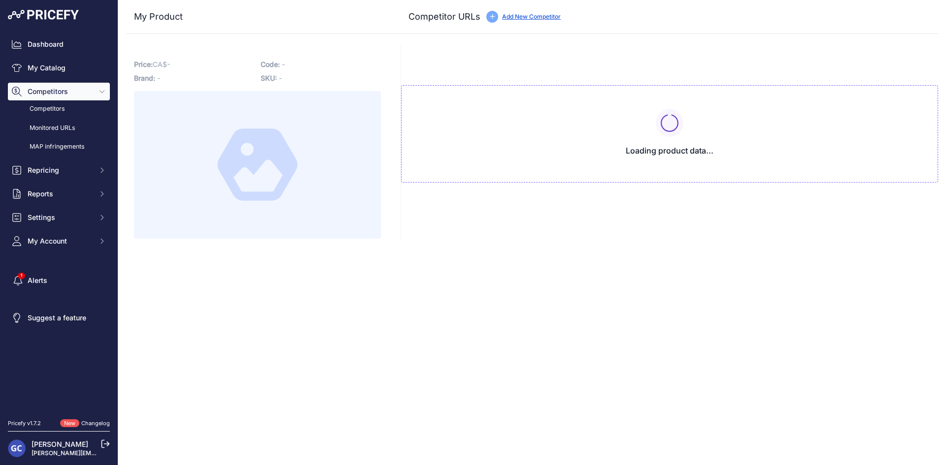
type input "[DOMAIN_NAME][URL]"
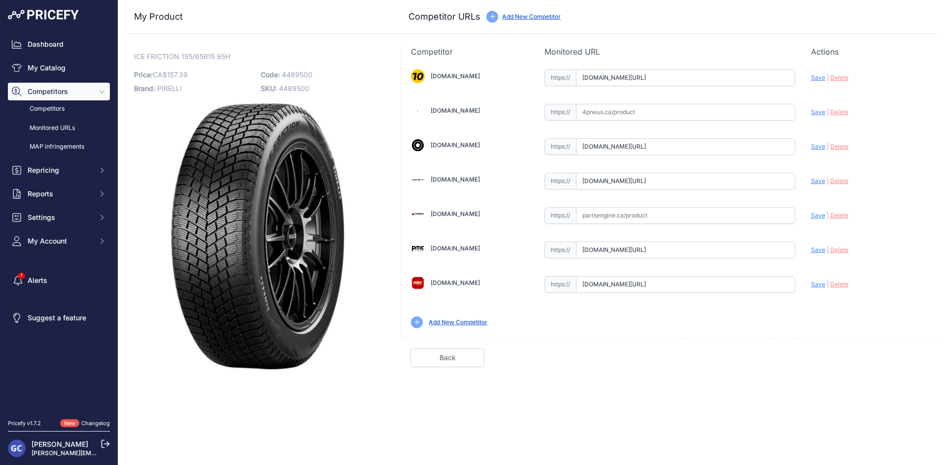
click at [741, 110] on input "text" at bounding box center [685, 112] width 219 height 17
paste input "[URL][DOMAIN_NAME]"
click at [816, 112] on span "Save" at bounding box center [818, 111] width 14 height 7
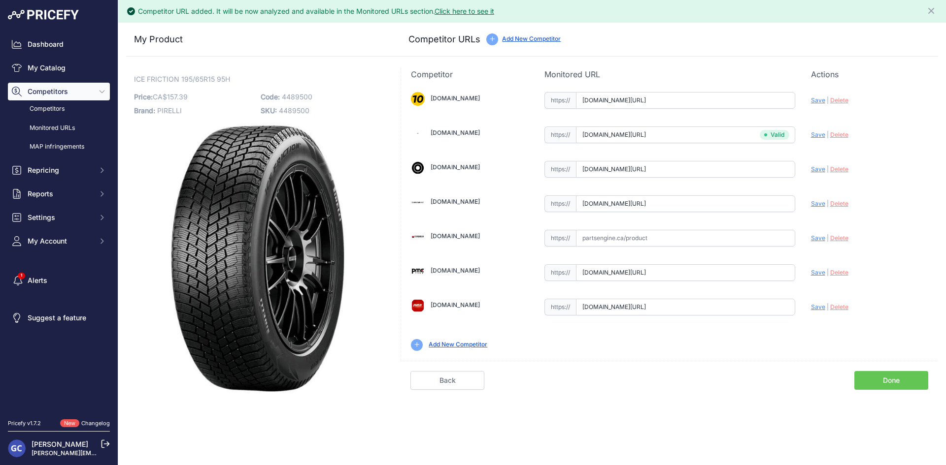
type input "[URL][DOMAIN_NAME]"
click at [887, 379] on link "Done" at bounding box center [891, 380] width 74 height 19
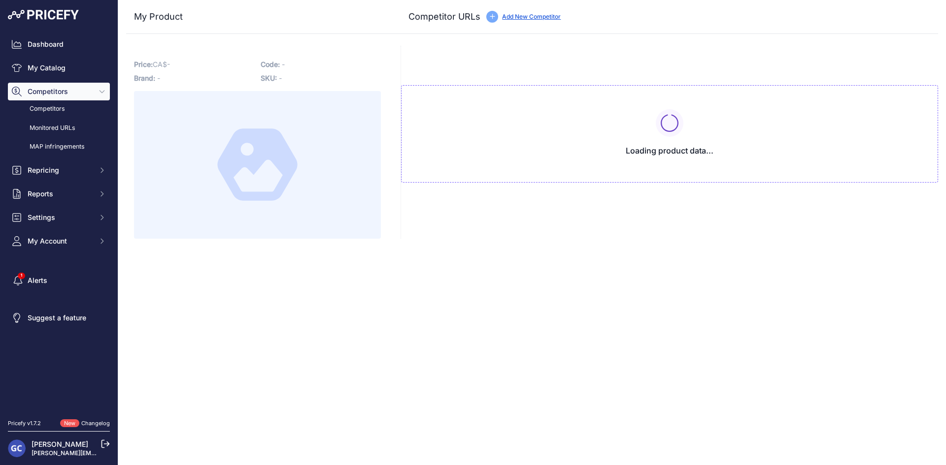
type input "[DOMAIN_NAME][URL]"
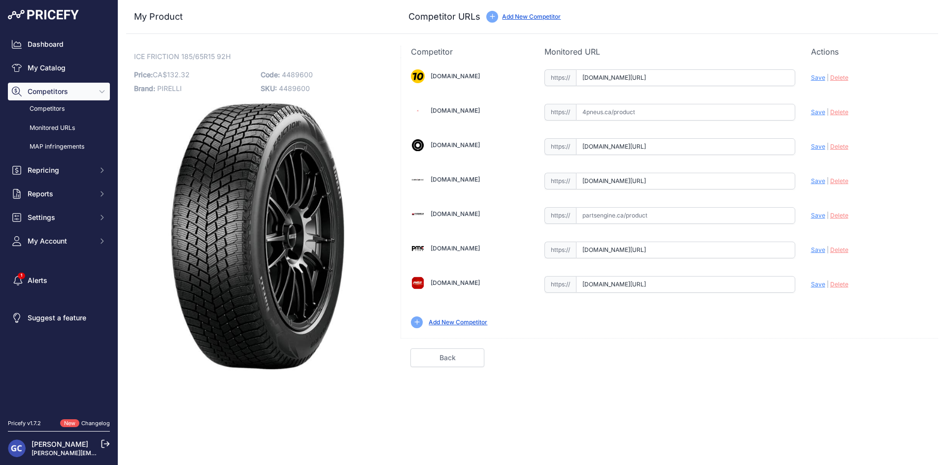
click at [698, 110] on input "text" at bounding box center [685, 112] width 219 height 17
paste input "https://www.4pneus.ca/pneus/pirelli-ice-friction-hiver/185-65-r15-xl/30464"
click at [814, 115] on span "Save" at bounding box center [818, 111] width 14 height 7
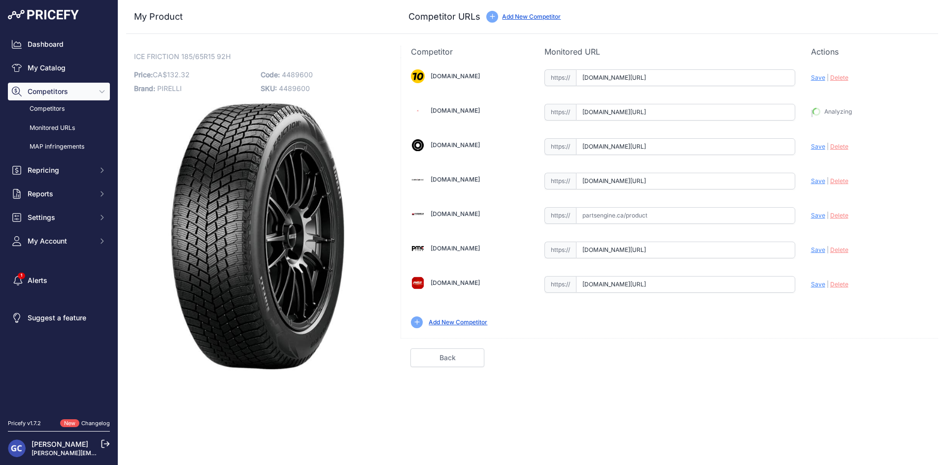
type input "https://www.4pneus.ca/pneus/pirelli-ice-friction-hiver/185-65-r15-xl/30464?prir…"
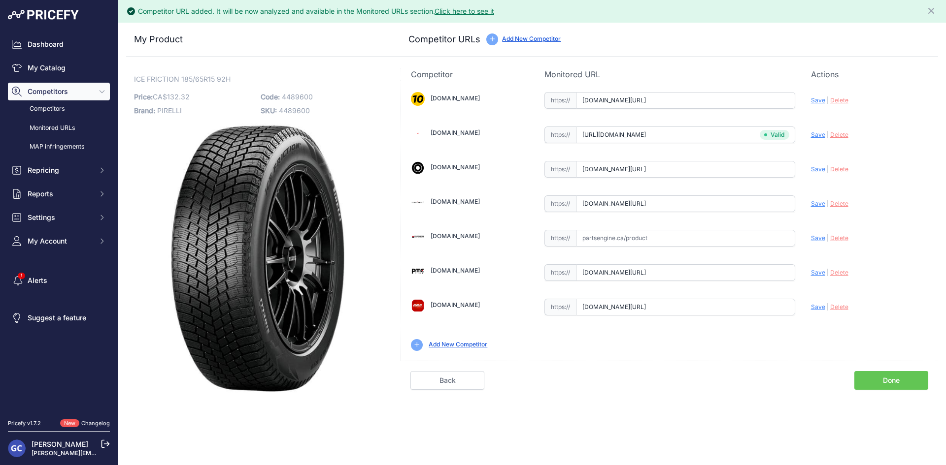
click at [878, 380] on link "Done" at bounding box center [891, 380] width 74 height 19
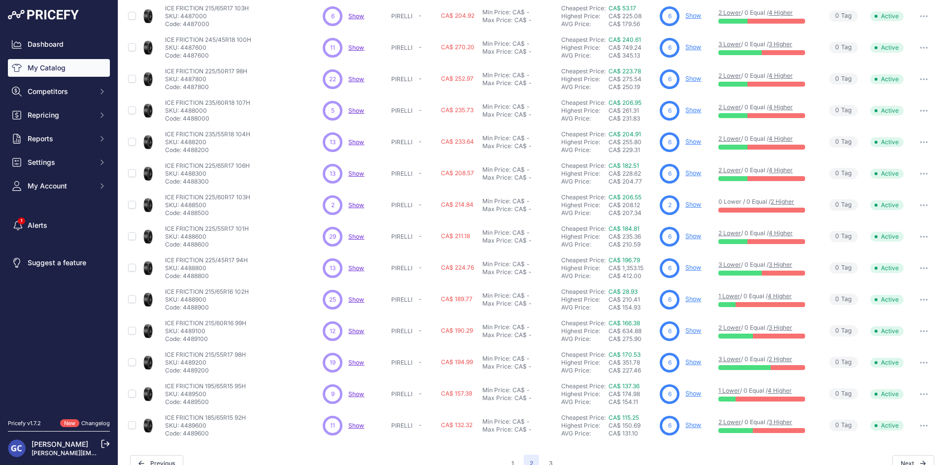
scroll to position [126, 0]
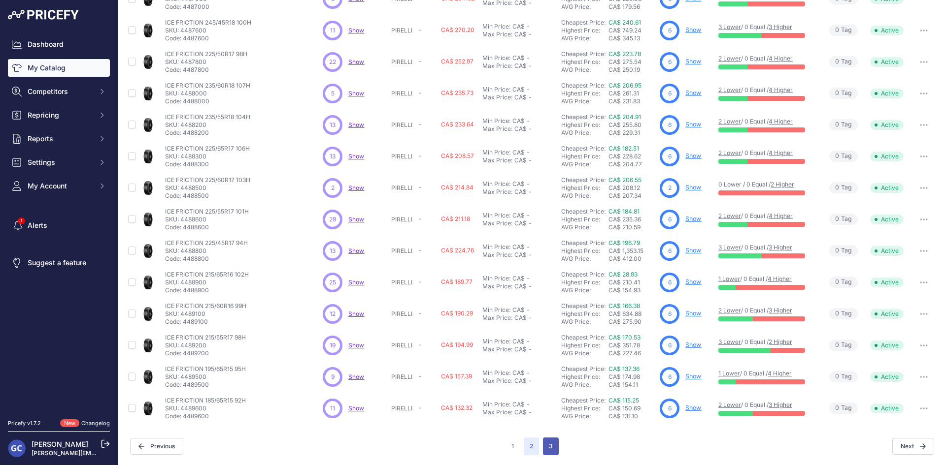
click at [545, 446] on button "3" at bounding box center [551, 447] width 16 height 18
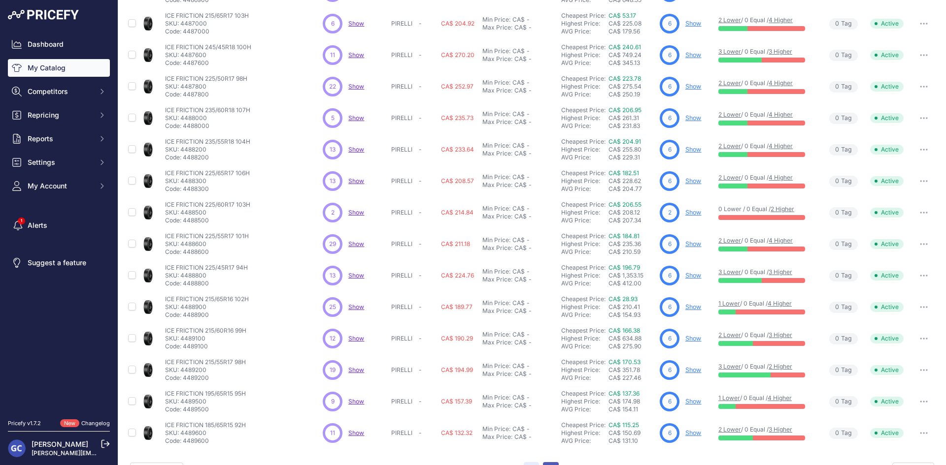
scroll to position [151, 0]
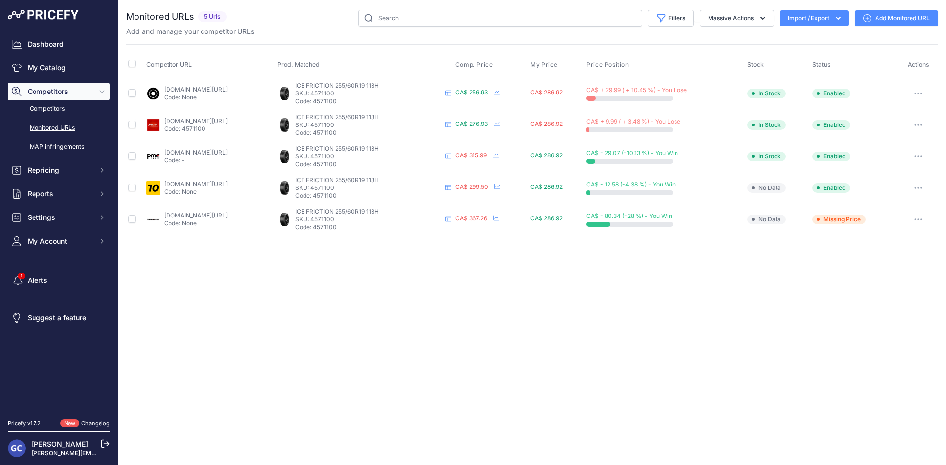
click at [882, 19] on link "Add Monitored URL" at bounding box center [896, 18] width 83 height 16
click at [899, 19] on link "Add Monitored URL" at bounding box center [896, 18] width 83 height 16
click at [885, 20] on link "Add Monitored URL" at bounding box center [896, 18] width 83 height 16
click at [881, 18] on link "Add Monitored URL" at bounding box center [896, 18] width 83 height 16
click at [896, 15] on link "Add Monitored URL" at bounding box center [896, 18] width 83 height 16
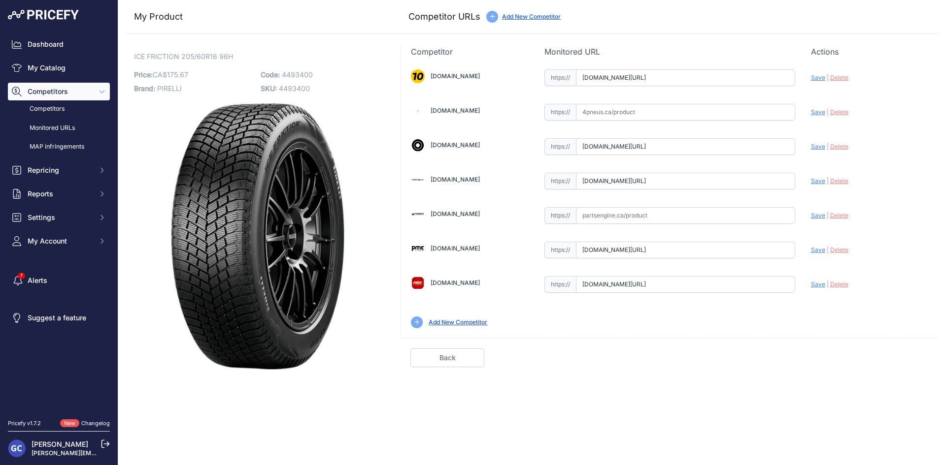
click at [687, 120] on input "text" at bounding box center [685, 112] width 219 height 17
paste input "https://www.4pneus.ca/pneus/pirelli-ice-friction-hiver/205-60-r16-xl/30465"
click at [815, 112] on span "Save" at bounding box center [818, 111] width 14 height 7
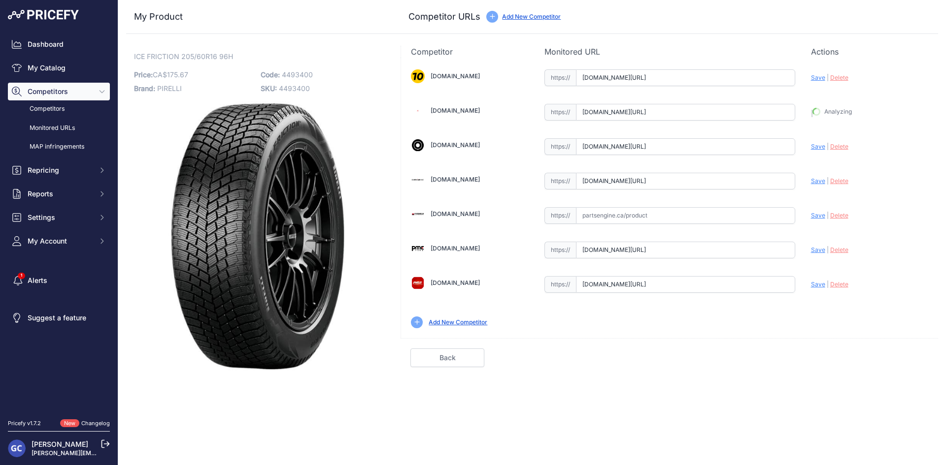
type input "https://www.4pneus.ca/pneus/pirelli-ice-friction-hiver/205-60-r16-xl/30465?prir…"
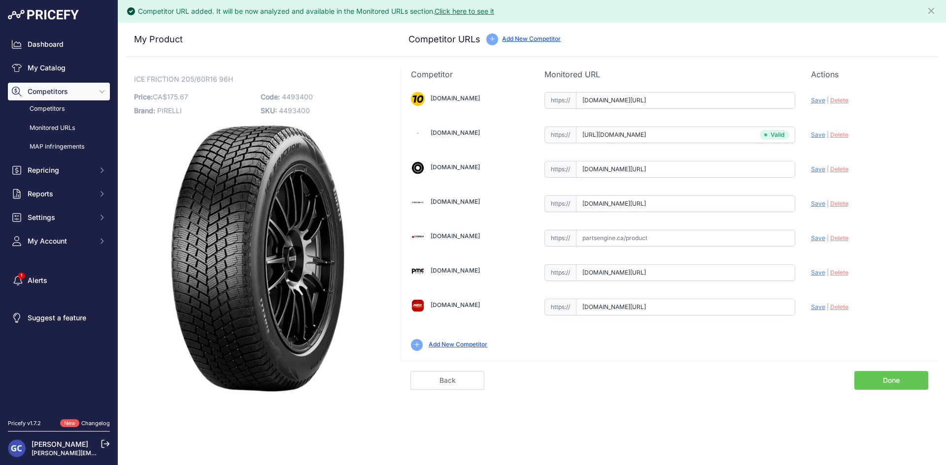
click at [903, 380] on link "Done" at bounding box center [891, 380] width 74 height 19
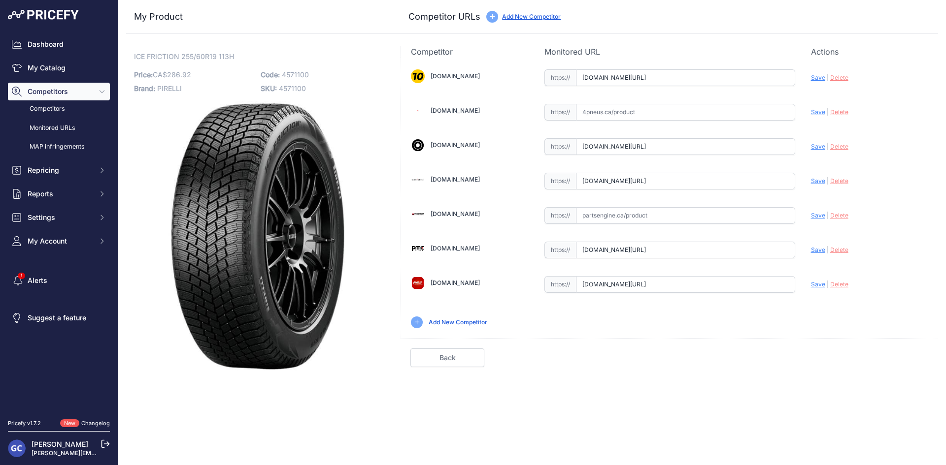
click at [683, 108] on input "text" at bounding box center [685, 112] width 219 height 17
paste input "[URL][DOMAIN_NAME]"
click at [820, 112] on span "Save" at bounding box center [818, 111] width 14 height 7
type input "https://www.4pneus.ca/pneus/pirelli-ice-friction-hiver/255-60-r19-xl/30466?prir…"
click at [909, 359] on link "Done" at bounding box center [891, 358] width 74 height 19
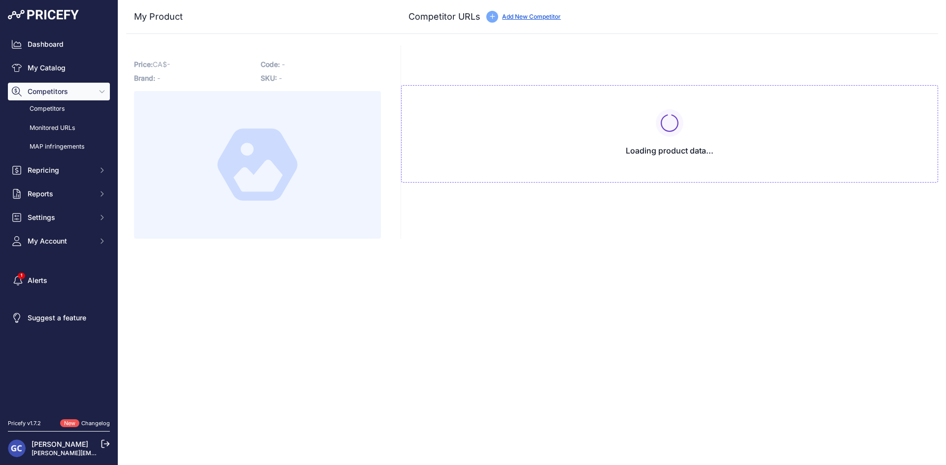
type input "[DOMAIN_NAME][URL]"
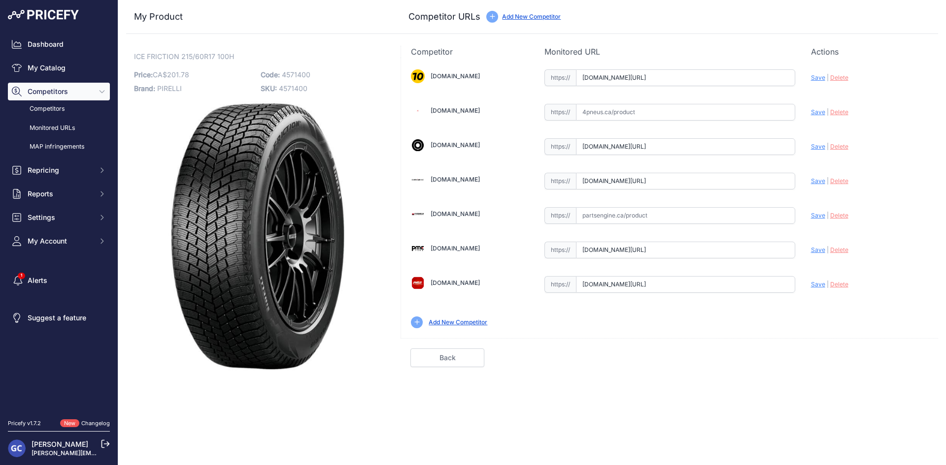
click at [739, 112] on input "text" at bounding box center [685, 112] width 219 height 17
paste input "[URL][DOMAIN_NAME]"
click at [817, 112] on span "Save" at bounding box center [818, 111] width 14 height 7
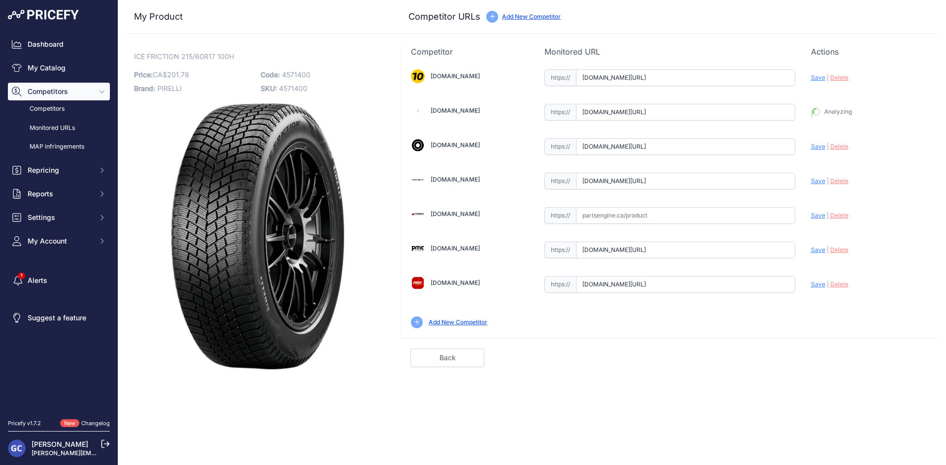
type input "[URL][DOMAIN_NAME]"
click at [898, 353] on link "Done" at bounding box center [891, 358] width 74 height 19
drag, startPoint x: 663, startPoint y: 111, endPoint x: 702, endPoint y: 109, distance: 38.9
click at [663, 111] on input "text" at bounding box center [685, 112] width 219 height 17
paste input "[URL][DOMAIN_NAME]"
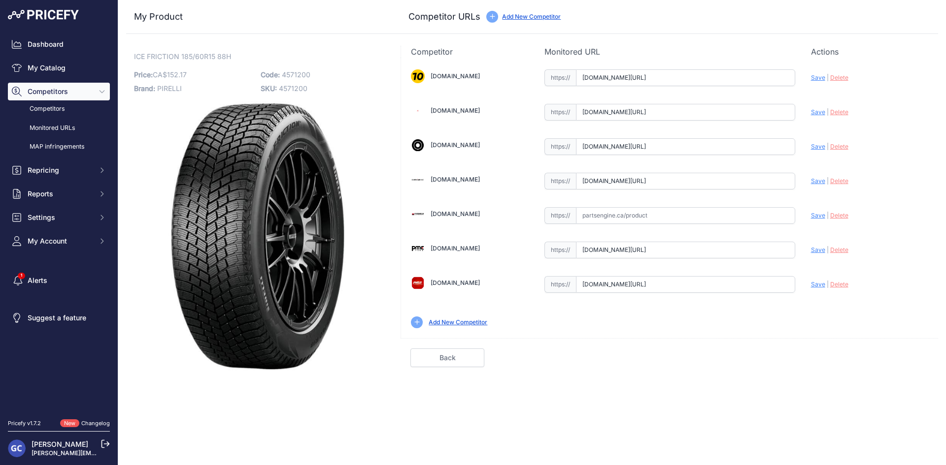
click at [818, 110] on span "Save" at bounding box center [818, 111] width 14 height 7
type input "[URL][DOMAIN_NAME]"
click at [901, 358] on link "Done" at bounding box center [891, 358] width 74 height 19
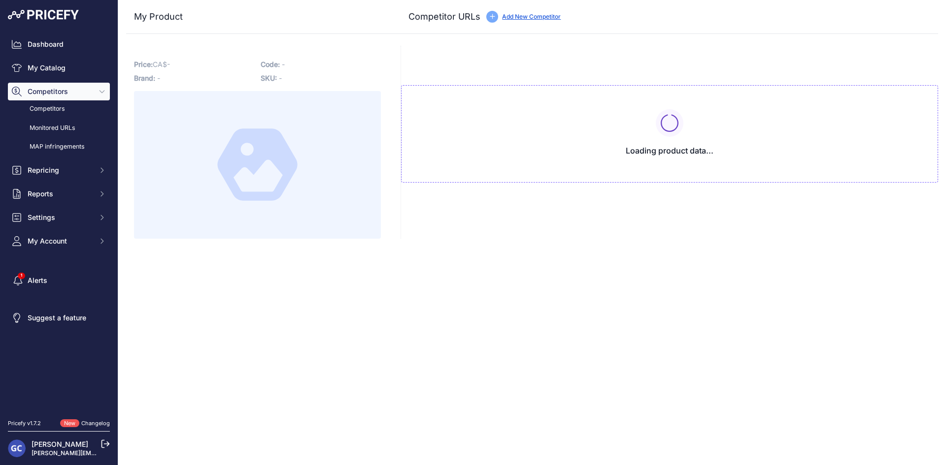
type input "[DOMAIN_NAME][URL]"
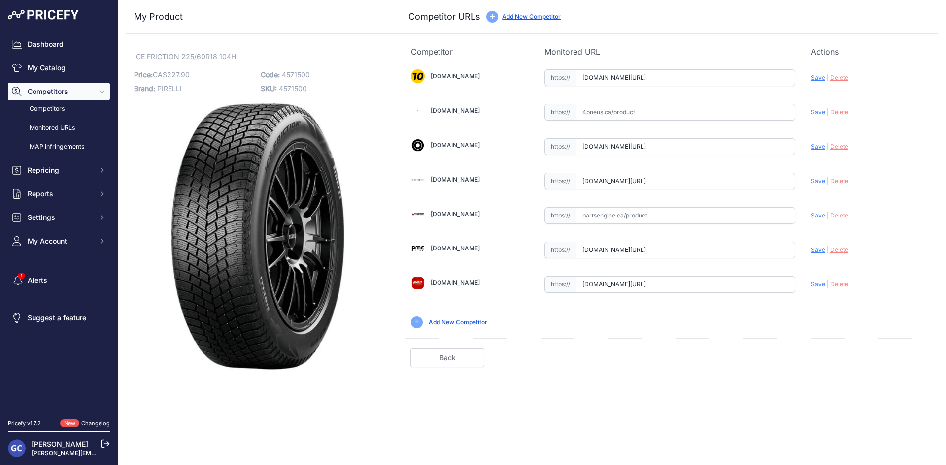
click at [703, 108] on input "text" at bounding box center [685, 112] width 219 height 17
paste input "[URL][DOMAIN_NAME]"
click at [820, 114] on span "Save" at bounding box center [818, 111] width 14 height 7
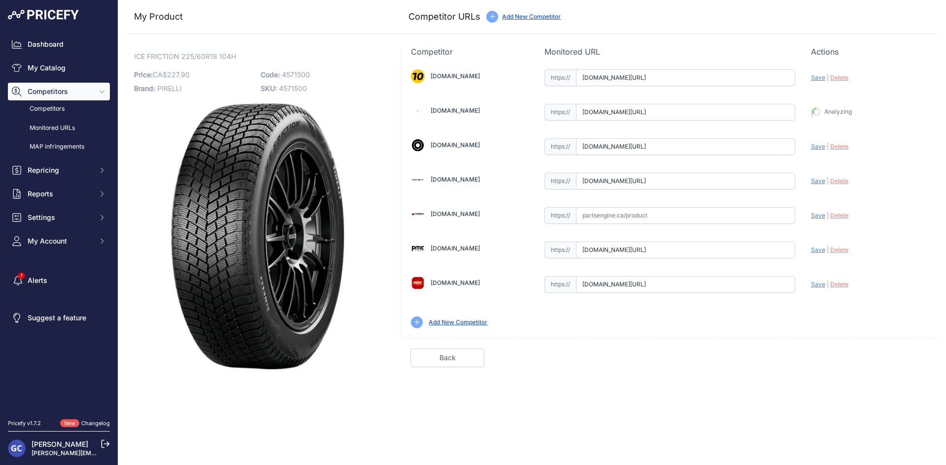
type input "https://www.4pneus.ca/pneus/pirelli-ice-friction-hiver/225-60-r18-xl/30469?prir…"
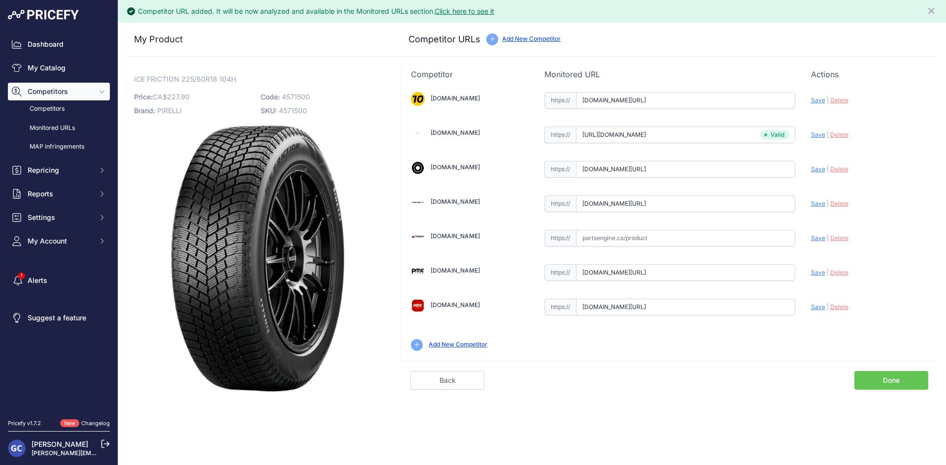
click at [867, 378] on link "Done" at bounding box center [891, 380] width 74 height 19
